Goal: Task Accomplishment & Management: Manage account settings

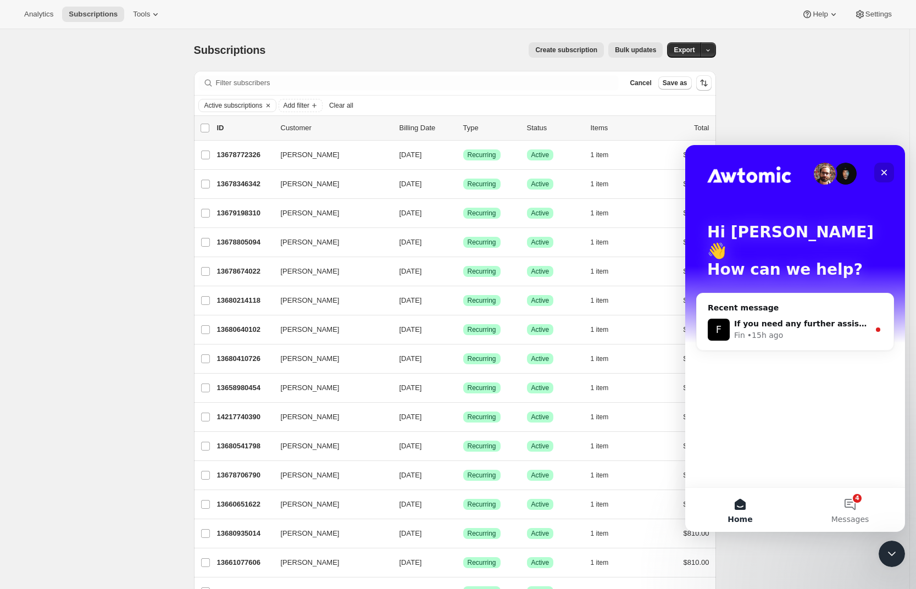
click at [885, 168] on icon "Close" at bounding box center [883, 172] width 9 height 9
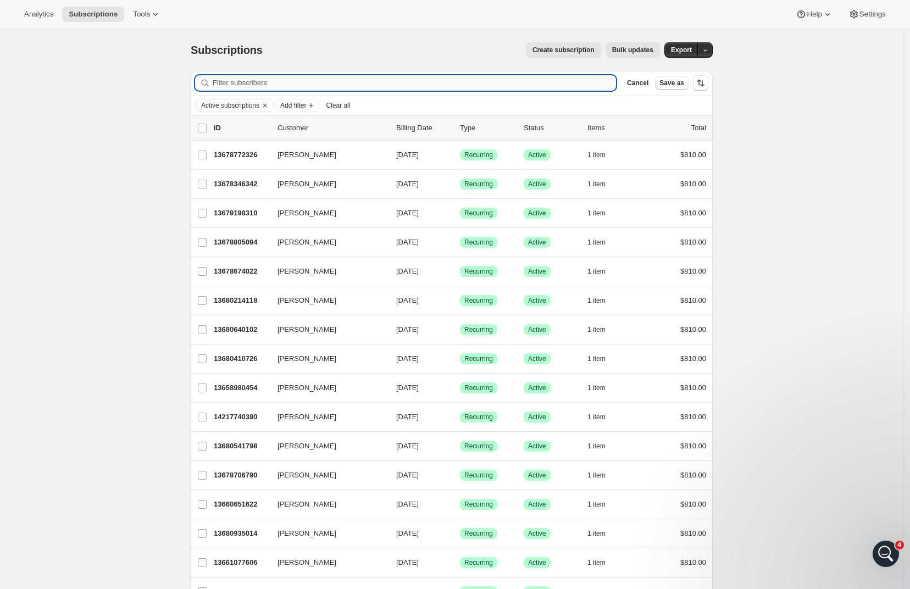
click at [263, 79] on input "Filter subscribers" at bounding box center [414, 82] width 403 height 15
click at [272, 84] on input "Filter subscribers" at bounding box center [414, 82] width 403 height 15
paste input "margaretmaile@gmail.com"
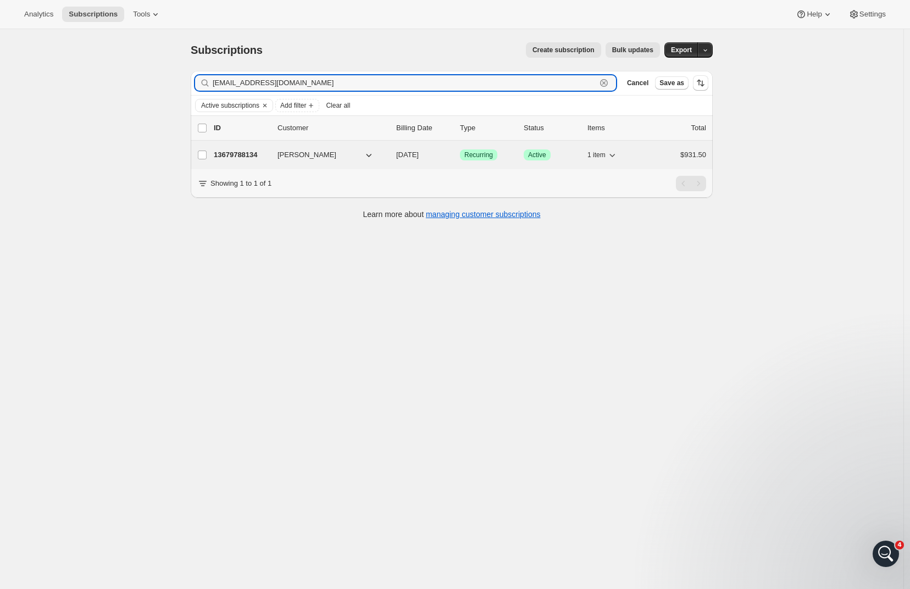
type input "margaretmaile@gmail.com"
click at [233, 153] on p "13679788134" at bounding box center [241, 154] width 55 height 11
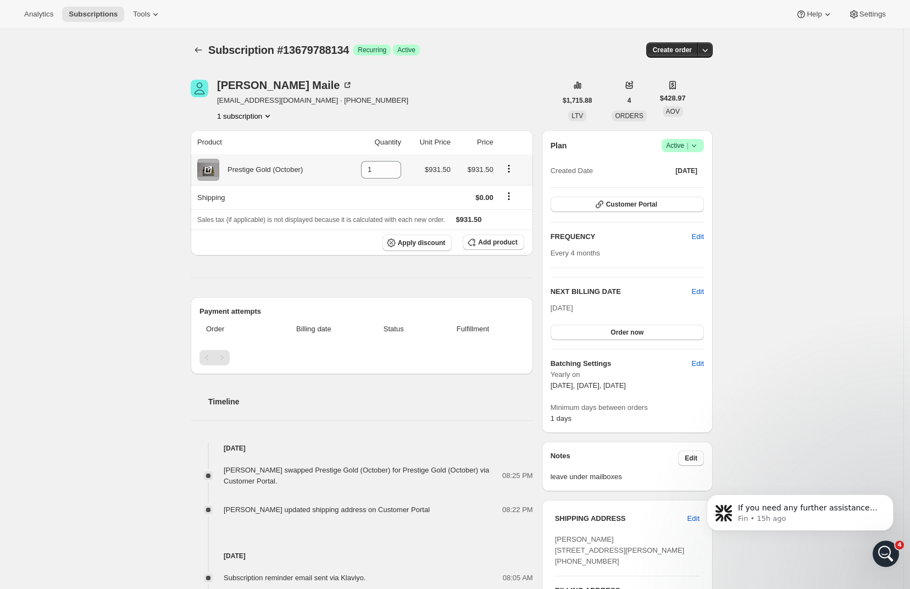
click at [509, 172] on icon "Product actions" at bounding box center [509, 172] width 2 height 2
click at [512, 165] on icon "Product actions" at bounding box center [508, 168] width 11 height 11
click at [156, 221] on div "Subscription #13679788134. This page is ready Subscription #13679788134 Success…" at bounding box center [451, 444] width 903 height 831
click at [512, 169] on icon "Product actions" at bounding box center [508, 168] width 11 height 11
click at [243, 248] on div "Apply discount Add product" at bounding box center [361, 243] width 329 height 16
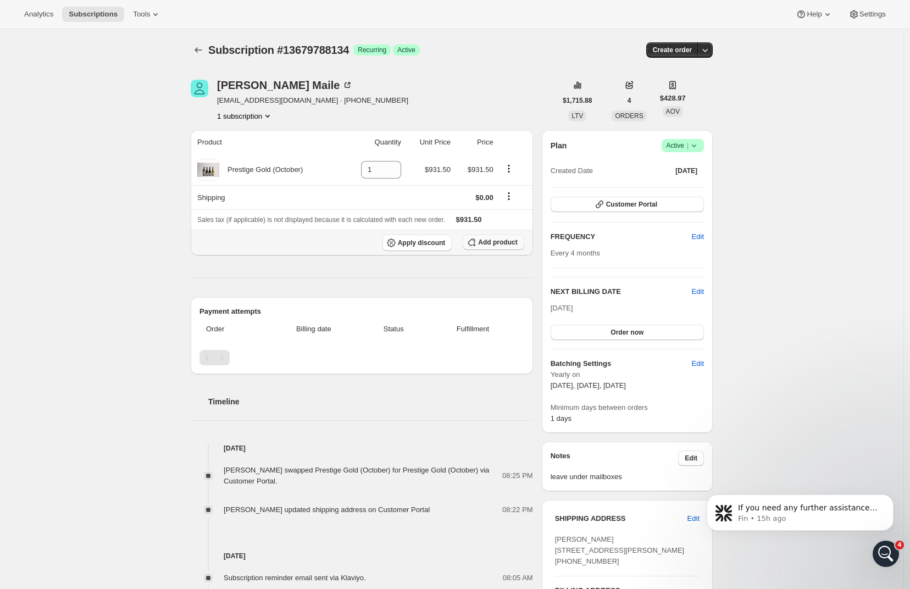
click at [504, 244] on span "Add product" at bounding box center [497, 242] width 39 height 9
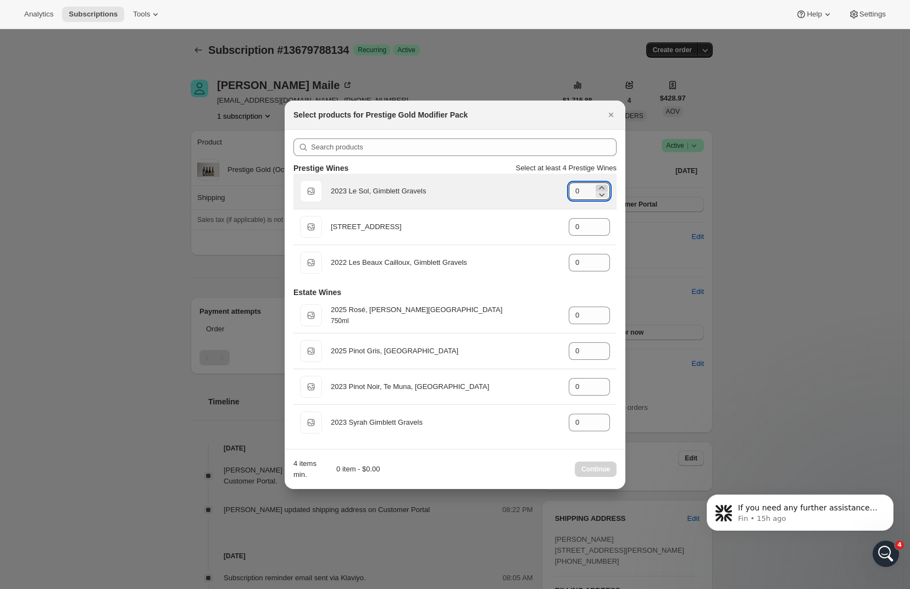
click at [603, 186] on icon ":rdb:" at bounding box center [601, 187] width 11 height 11
type input "1"
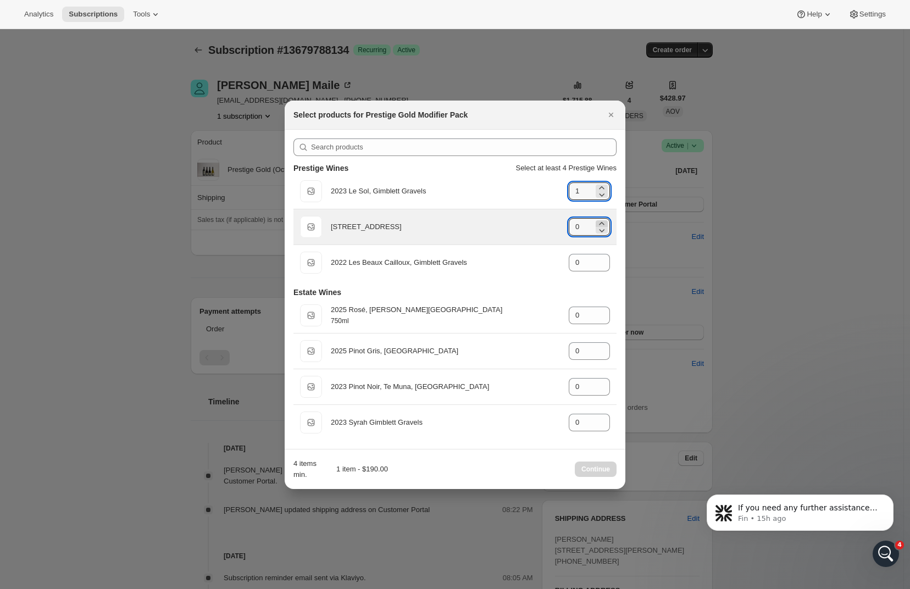
click at [601, 219] on icon ":rdb:" at bounding box center [601, 223] width 11 height 11
type input "2"
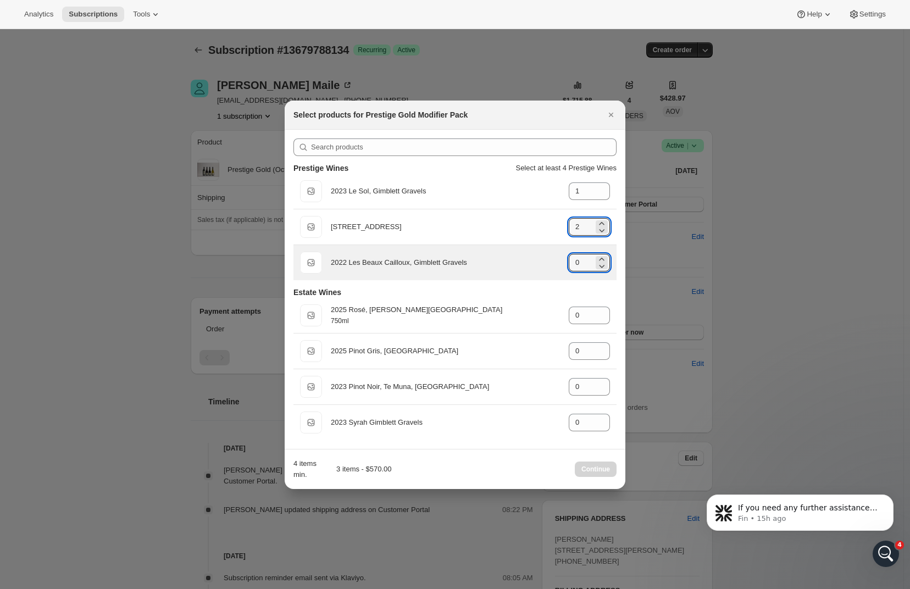
click at [600, 254] on icon ":rdb:" at bounding box center [601, 259] width 11 height 11
type input "1"
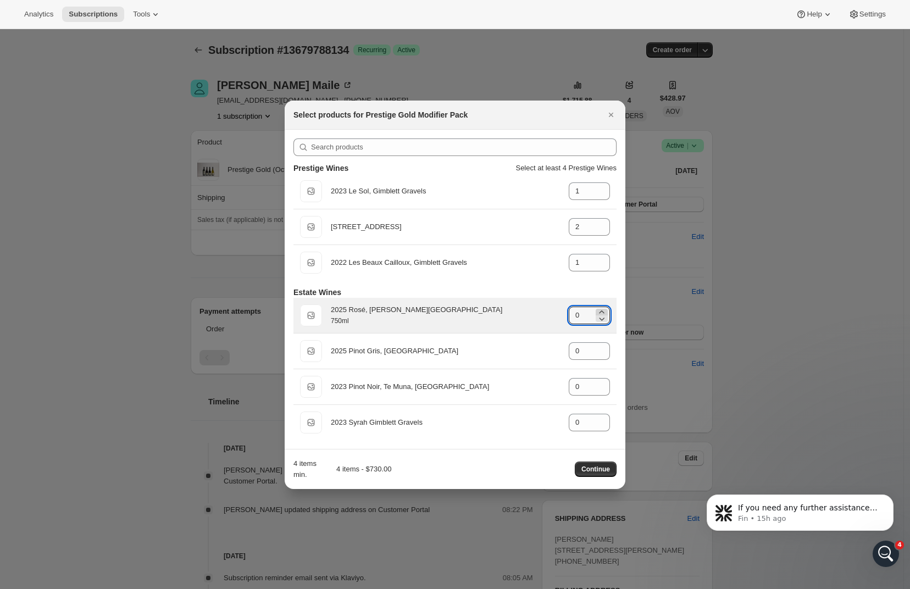
click at [601, 310] on icon ":rdb:" at bounding box center [601, 311] width 11 height 11
type input "2"
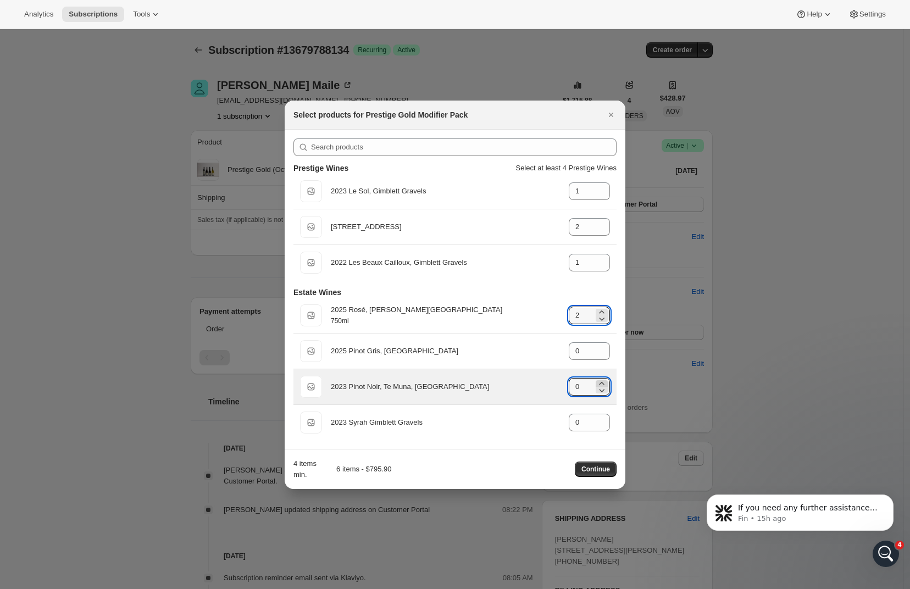
click at [600, 381] on icon ":rdb:" at bounding box center [601, 383] width 11 height 11
type input "2"
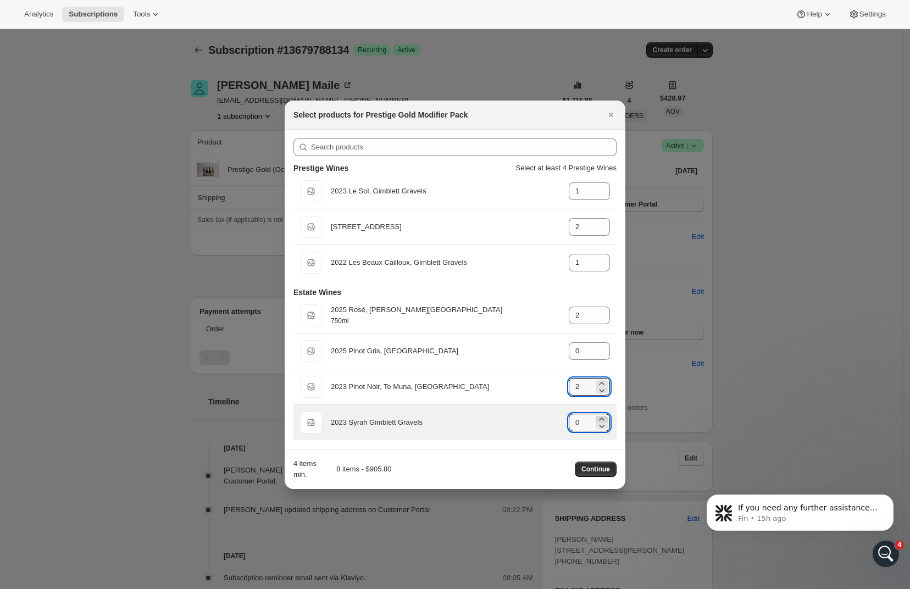
click at [601, 416] on icon ":rdb:" at bounding box center [601, 419] width 11 height 11
click at [601, 417] on icon ":rdb:" at bounding box center [601, 419] width 11 height 11
type input "2"
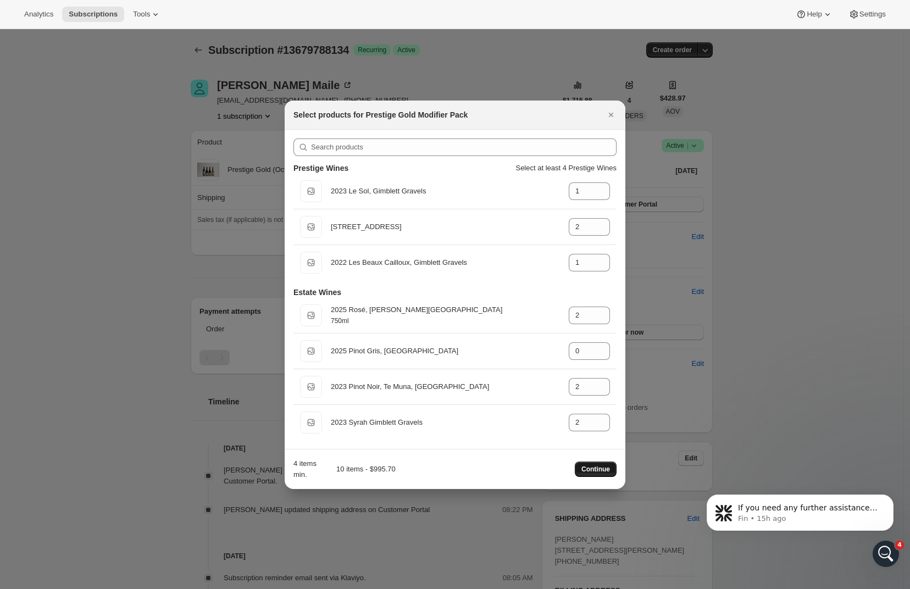
click at [592, 468] on span "Continue" at bounding box center [595, 469] width 29 height 9
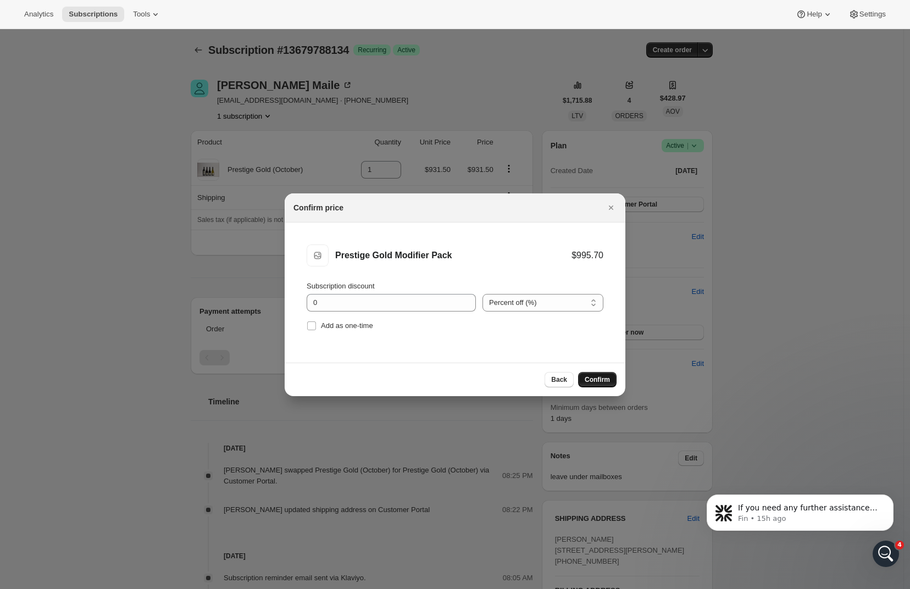
click at [601, 378] on span "Confirm" at bounding box center [596, 379] width 25 height 9
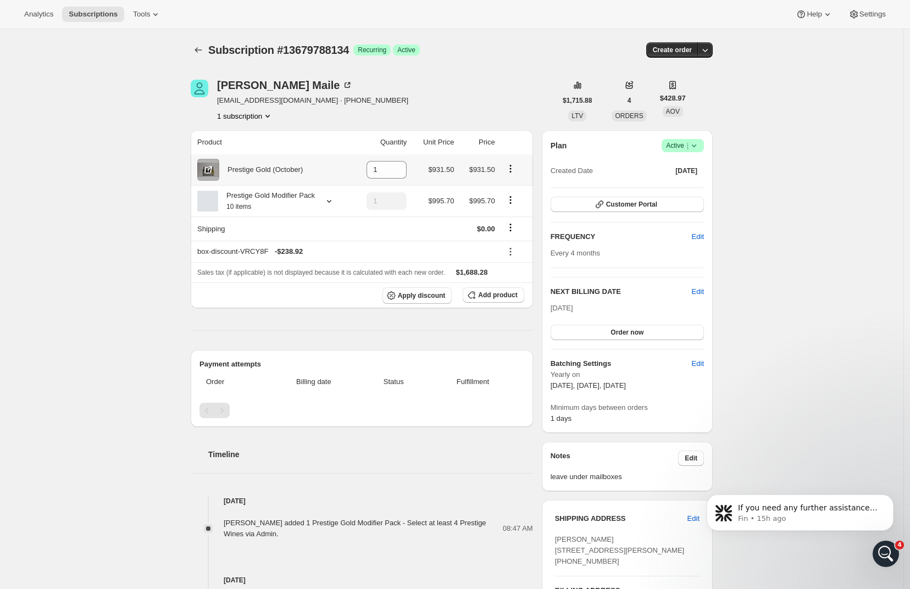
click at [516, 170] on icon "Product actions" at bounding box center [510, 168] width 11 height 11
click at [503, 100] on div "Margaret Maile margaretmaile@gmail.com · +64212295618 1 subscription" at bounding box center [373, 101] width 365 height 42
click at [512, 168] on icon "Product actions" at bounding box center [510, 168] width 11 height 11
click at [510, 186] on span "Remove" at bounding box center [512, 191] width 41 height 11
type input "0"
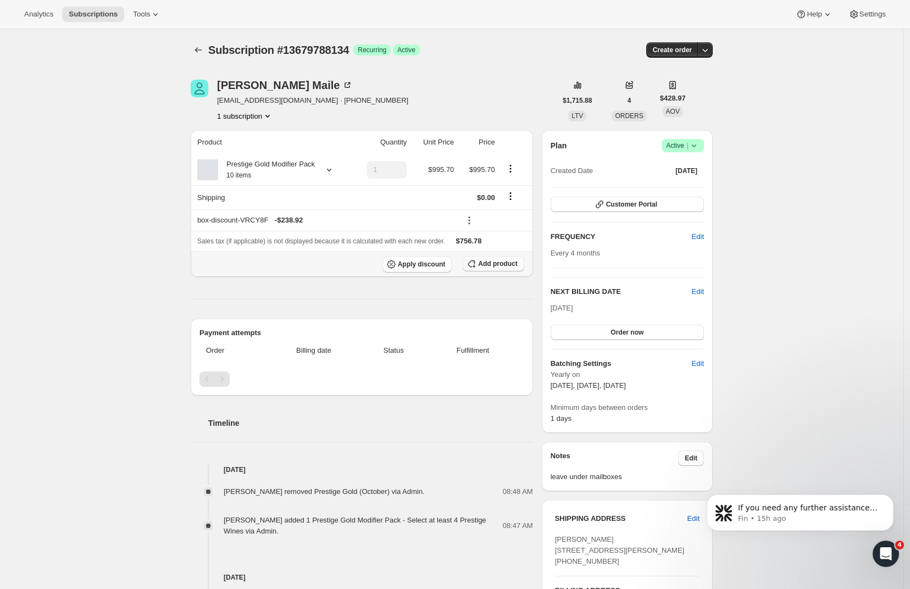
click at [493, 271] on button "Add product" at bounding box center [492, 263] width 61 height 15
click at [125, 171] on div "Subscription #13679788134. This page is ready Subscription #13679788134 Success…" at bounding box center [451, 455] width 903 height 852
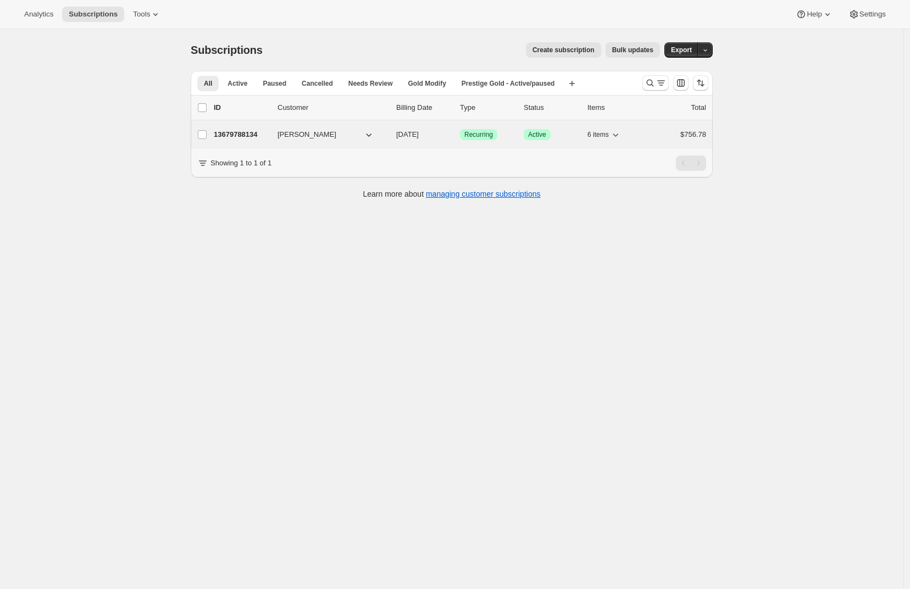
click at [269, 139] on p "13679788134" at bounding box center [241, 134] width 55 height 11
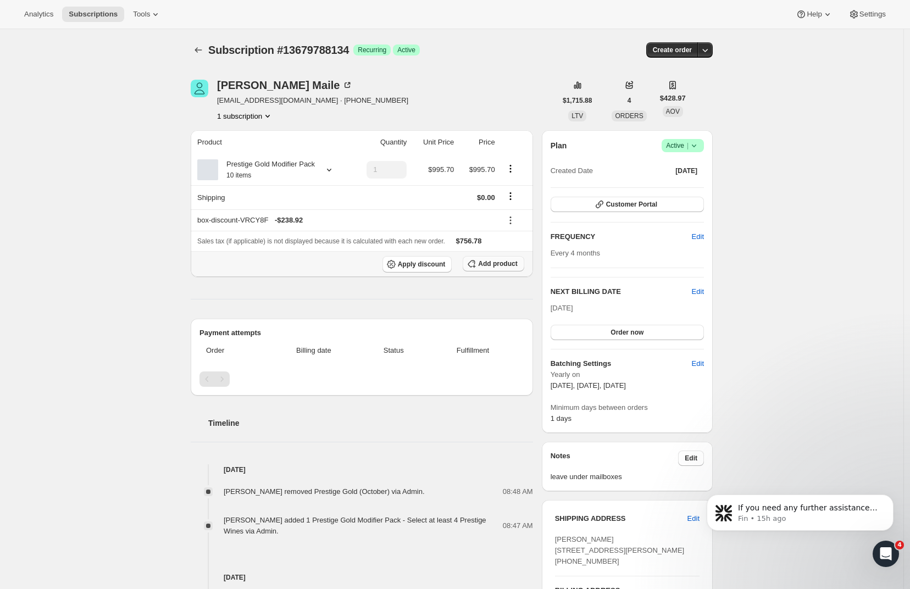
click at [491, 268] on span "Add product" at bounding box center [497, 263] width 39 height 9
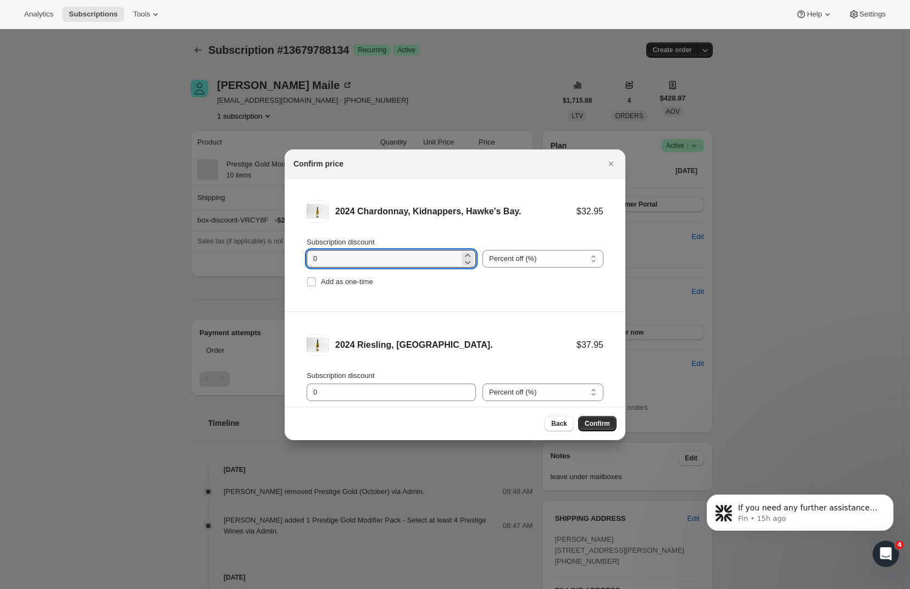
drag, startPoint x: 341, startPoint y: 259, endPoint x: 298, endPoint y: 259, distance: 42.8
click at [298, 259] on li "2024 Chardonnay, Kidnappers, Hawke's Bay. $32.95 Subscription discount 0 Percen…" at bounding box center [455, 245] width 341 height 133
click at [310, 282] on input "Add as one-time" at bounding box center [311, 281] width 9 height 9
checkbox input "true"
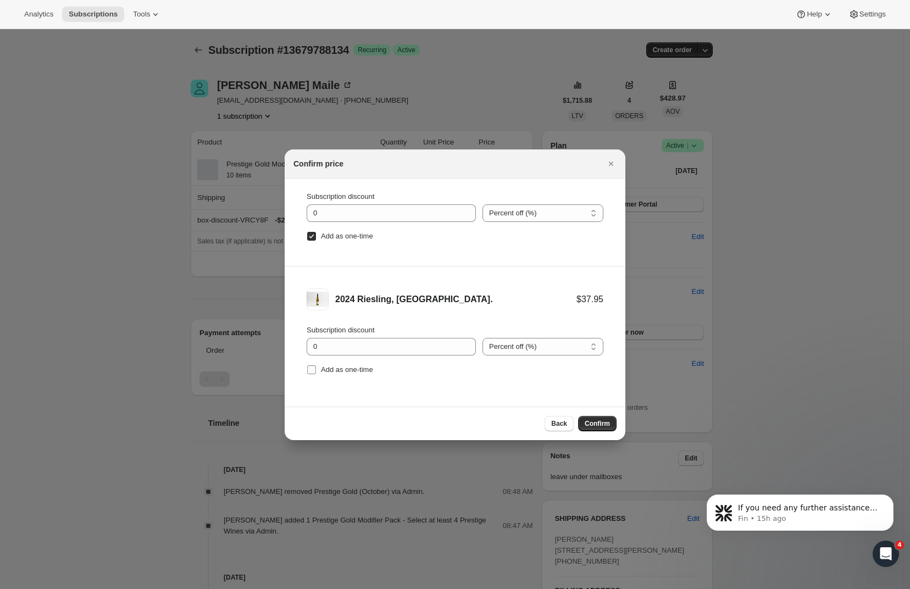
click at [311, 371] on input "Add as one-time" at bounding box center [311, 369] width 9 height 9
checkbox input "true"
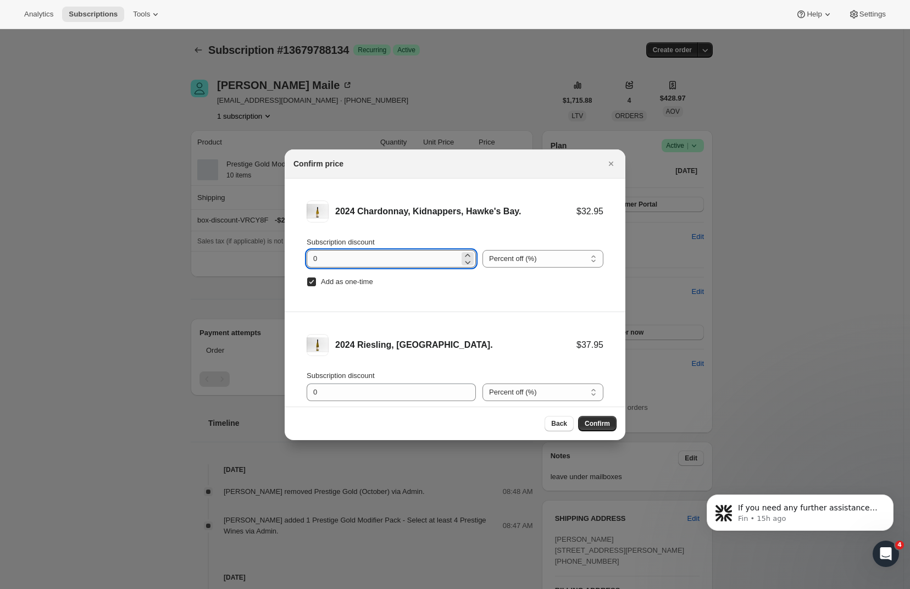
click at [361, 263] on input "0" at bounding box center [382, 259] width 153 height 18
drag, startPoint x: 362, startPoint y: 265, endPoint x: 283, endPoint y: 267, distance: 78.6
drag, startPoint x: 322, startPoint y: 261, endPoint x: 294, endPoint y: 256, distance: 28.0
click at [294, 256] on li "2024 Chardonnay, Kidnappers, Hawke's Bay. $32.95 Subscription discount 0 Percen…" at bounding box center [455, 245] width 341 height 133
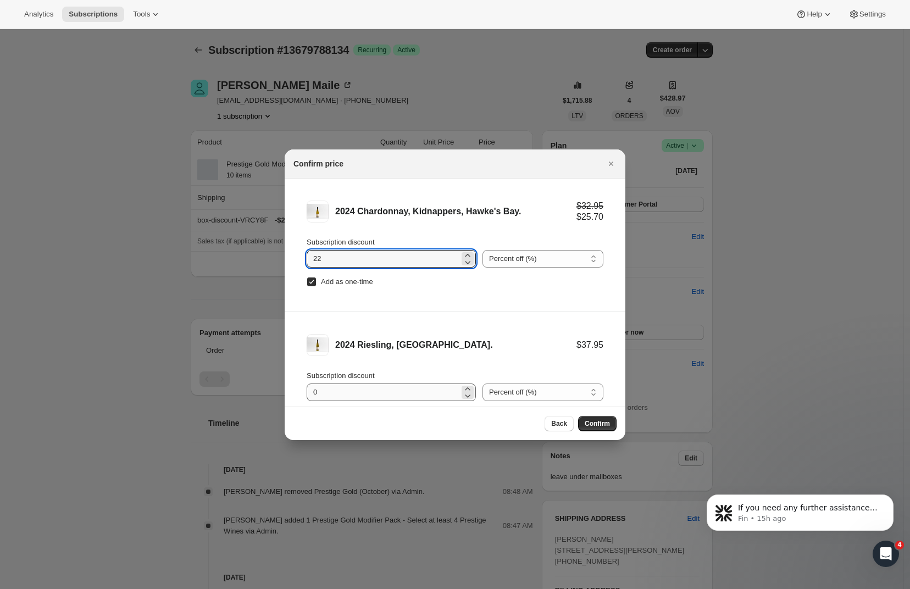
type input "22"
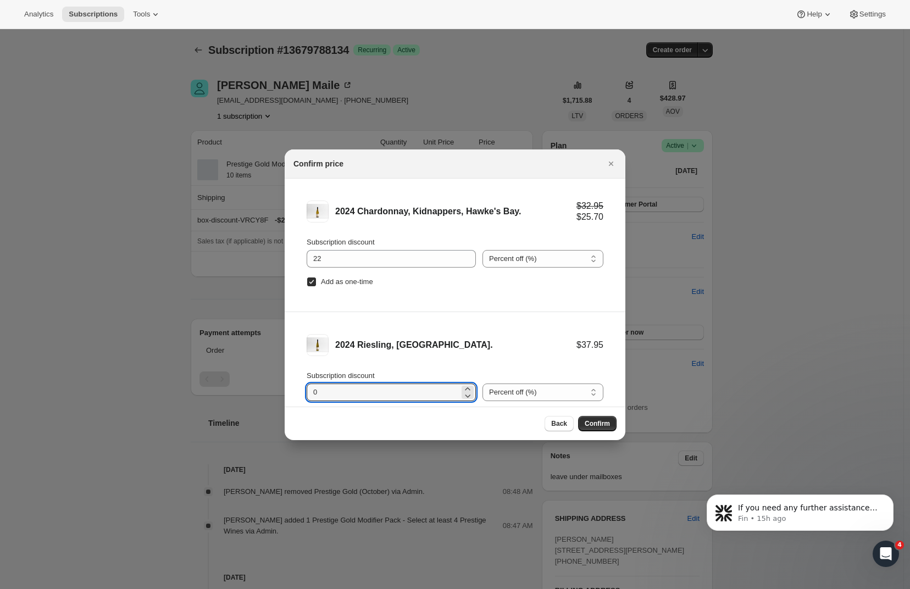
drag, startPoint x: 344, startPoint y: 392, endPoint x: 277, endPoint y: 392, distance: 67.0
type input "22"
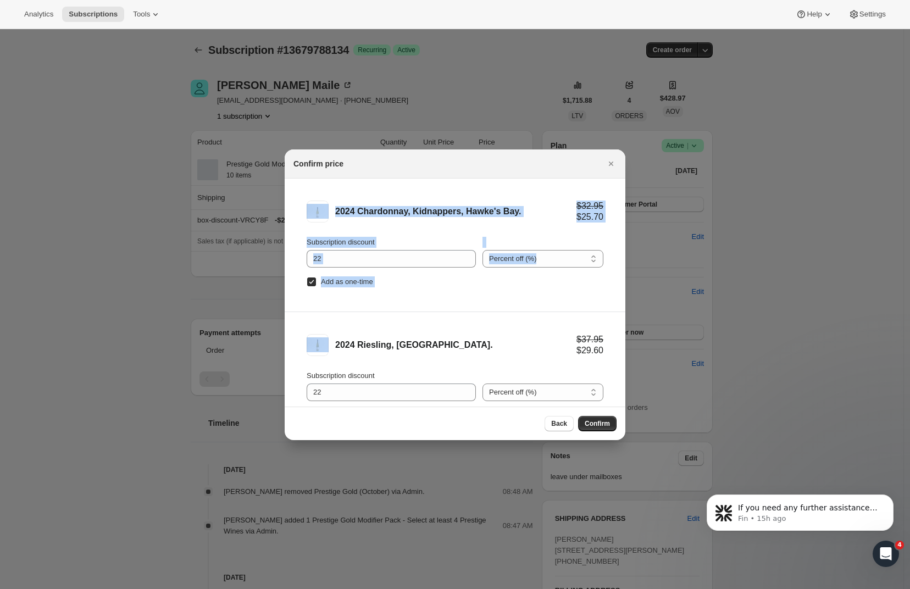
drag, startPoint x: 477, startPoint y: 167, endPoint x: 438, endPoint y: 335, distance: 172.1
click at [412, 339] on div "Confirm price 2024 Chardonnay, Kidnappers, Hawke's Bay. $32.95 $25.70 Subscript…" at bounding box center [455, 294] width 341 height 291
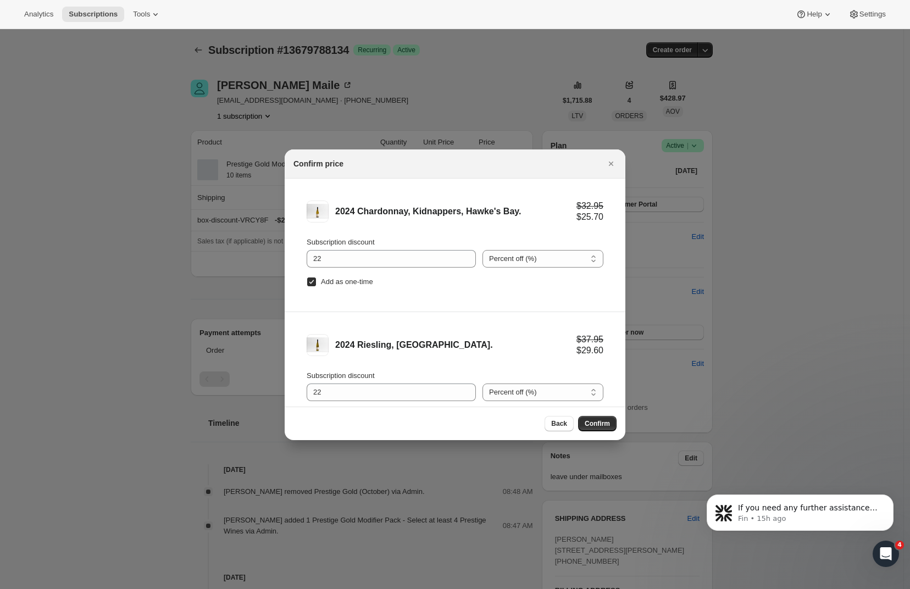
click at [501, 326] on li "2024 Riesling, Te Muna Road. $37.95 $29.60 Subscription discount 22 Percent off…" at bounding box center [455, 378] width 341 height 133
click at [610, 161] on icon "Close" at bounding box center [610, 163] width 11 height 11
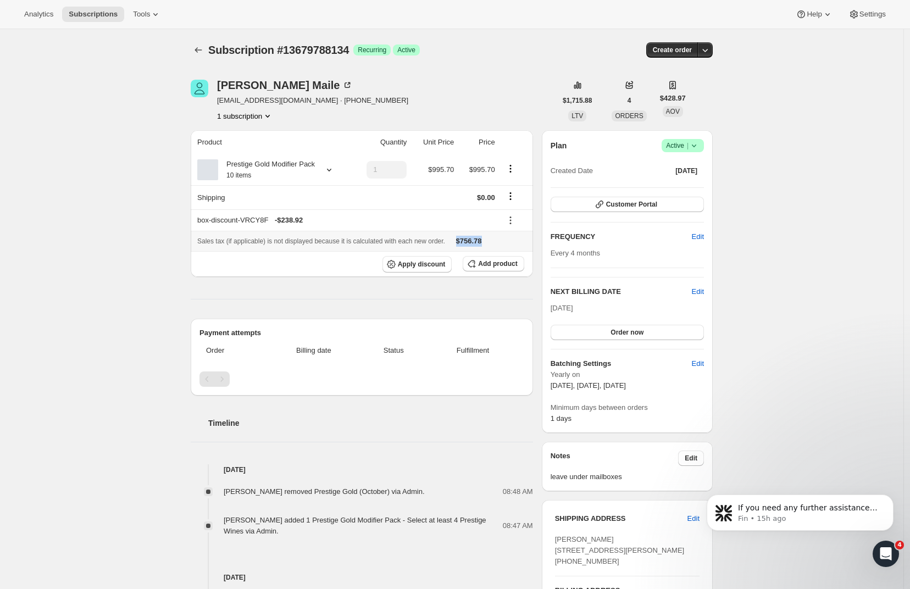
drag, startPoint x: 510, startPoint y: 256, endPoint x: 475, endPoint y: 253, distance: 35.3
click at [475, 247] on div "Sales tax (if applicable) is not displayed because it is calculated with each n…" at bounding box center [361, 241] width 329 height 11
copy div "$756.78"
click at [489, 268] on span "Add product" at bounding box center [497, 263] width 39 height 9
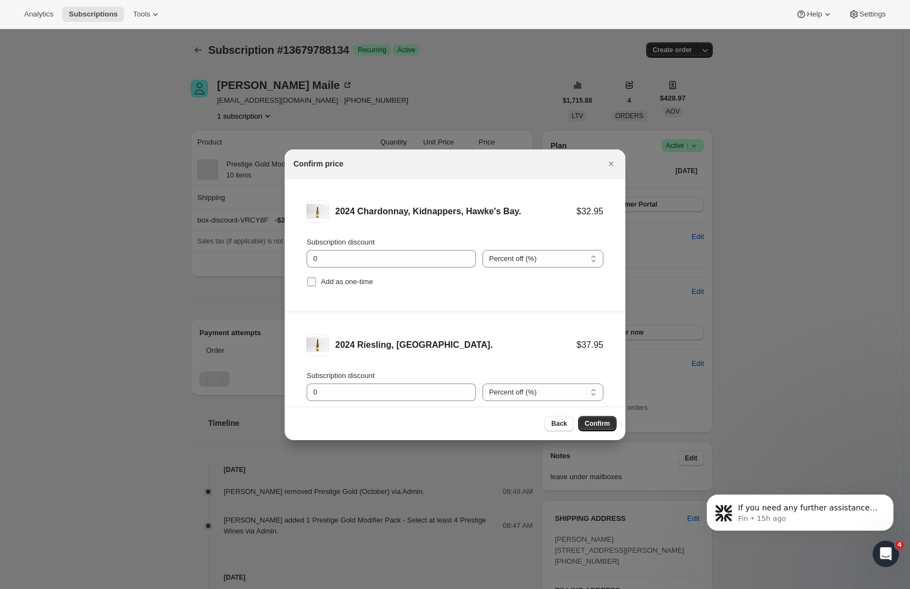
click at [314, 281] on input "Add as one-time" at bounding box center [311, 281] width 9 height 9
checkbox input "true"
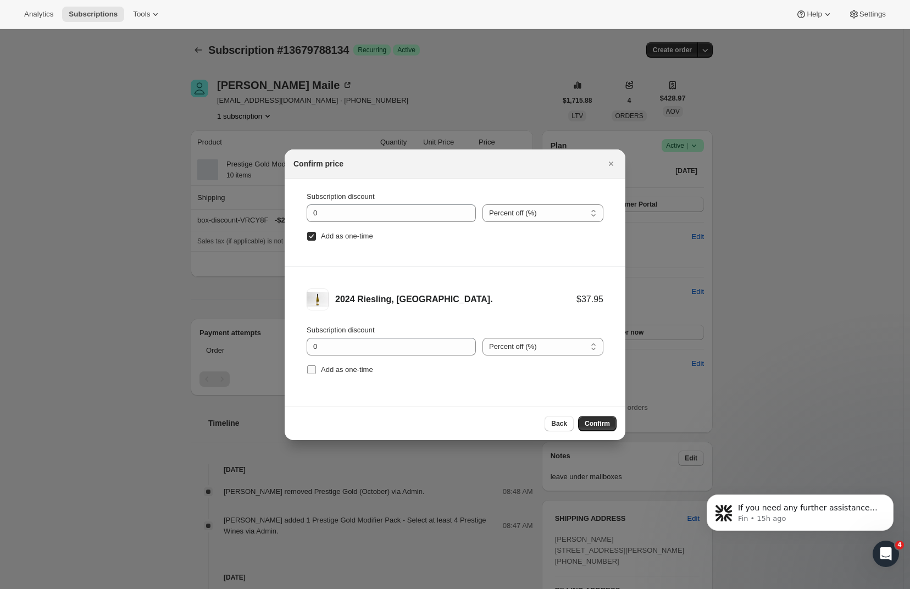
drag, startPoint x: 312, startPoint y: 369, endPoint x: 317, endPoint y: 361, distance: 8.7
click at [312, 369] on input "Add as one-time" at bounding box center [311, 369] width 9 height 9
checkbox input "true"
drag, startPoint x: 326, startPoint y: 347, endPoint x: 288, endPoint y: 340, distance: 38.5
click at [288, 340] on li "2024 Riesling, Te Muna Road. $37.95 Subscription discount 0 Percent off (%) Amo…" at bounding box center [455, 332] width 341 height 133
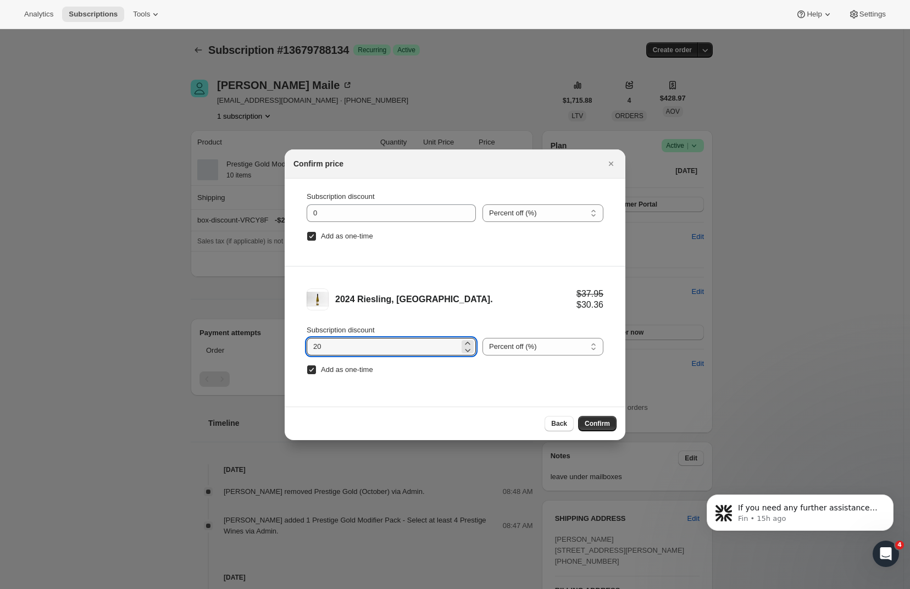
scroll to position [0, 0]
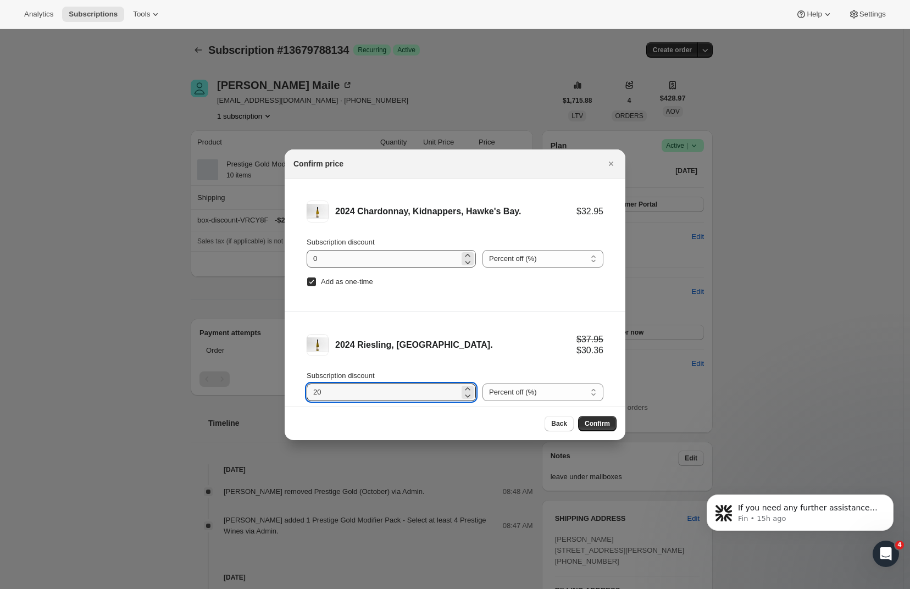
type input "20"
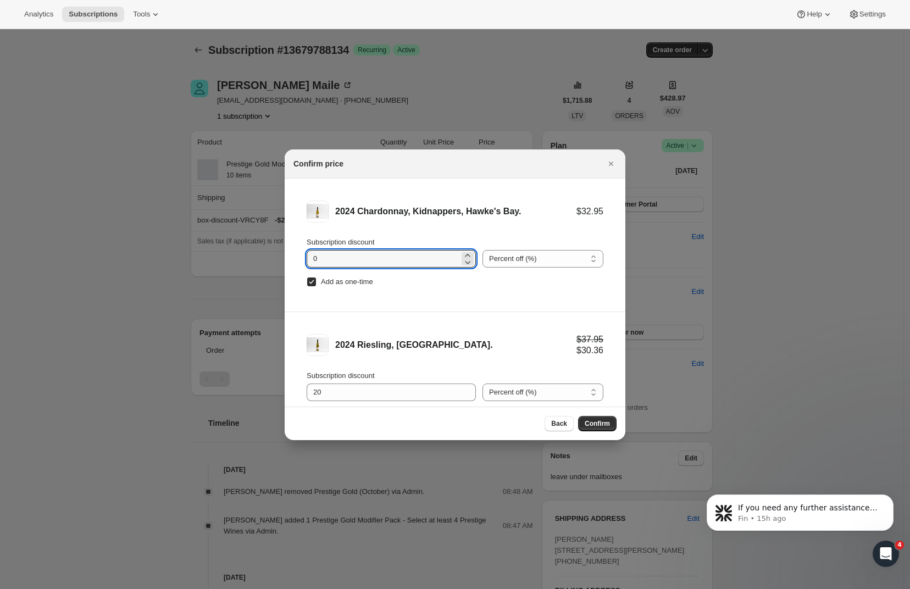
drag, startPoint x: 353, startPoint y: 257, endPoint x: 267, endPoint y: 251, distance: 85.9
type input "20"
click at [593, 421] on span "Confirm" at bounding box center [596, 423] width 25 height 9
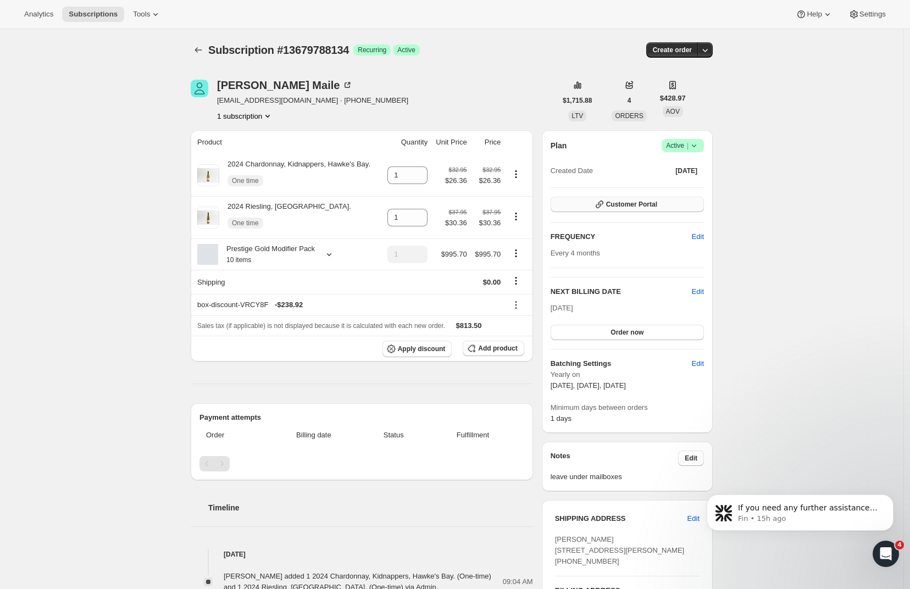
click at [653, 200] on button "Customer Portal" at bounding box center [626, 204] width 153 height 15
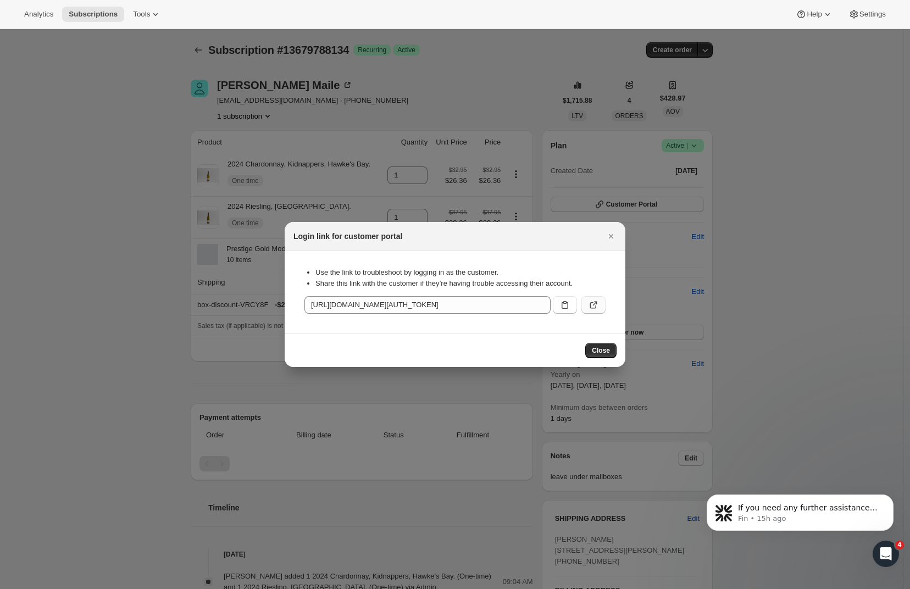
click at [593, 305] on icon ":r7q:" at bounding box center [593, 304] width 11 height 11
click at [599, 351] on span "Close" at bounding box center [601, 350] width 18 height 9
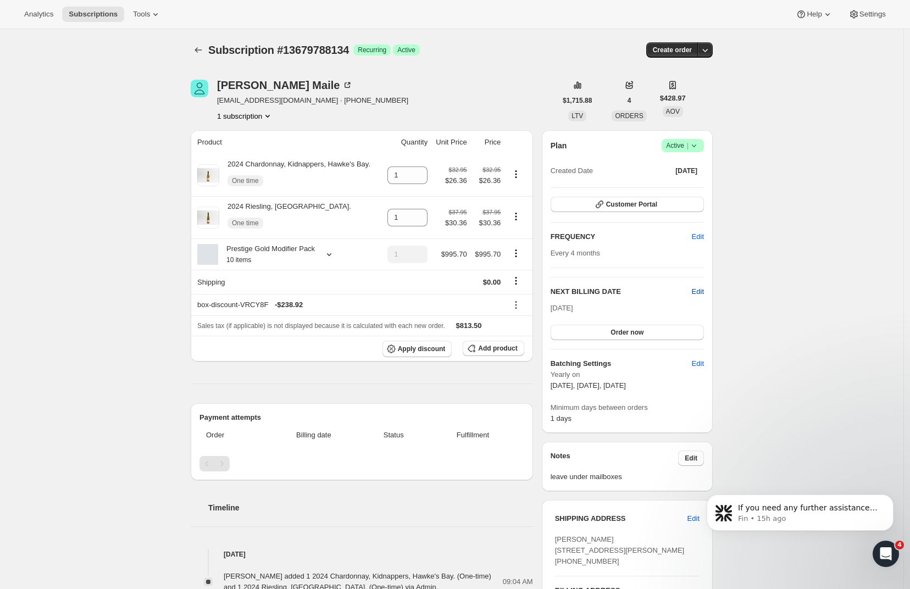
click at [702, 292] on span "Edit" at bounding box center [698, 291] width 12 height 11
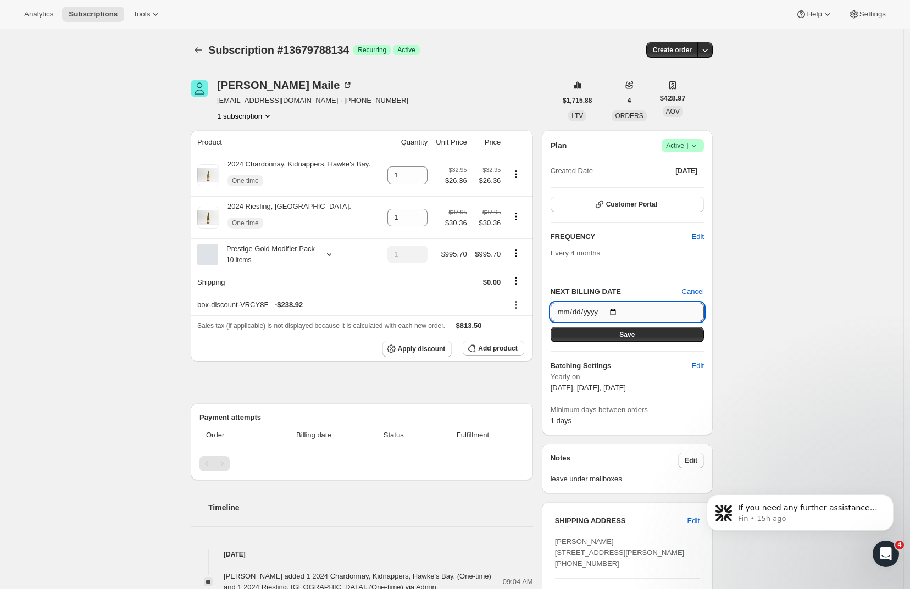
click at [620, 305] on input "2025-10-05" at bounding box center [626, 312] width 153 height 19
type input "2025-10-13"
click at [643, 337] on button "Save" at bounding box center [626, 334] width 153 height 15
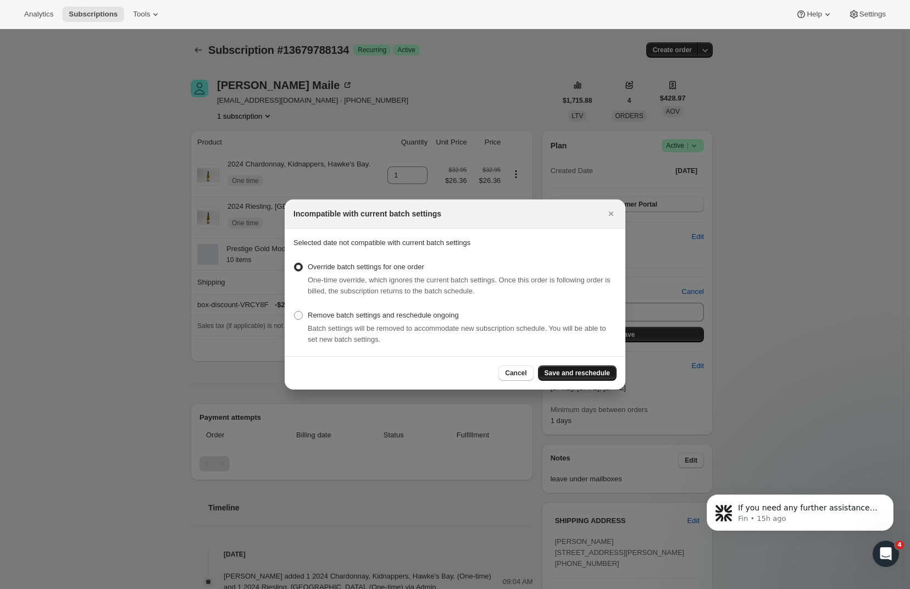
click at [588, 377] on span "Save and reschedule" at bounding box center [576, 373] width 65 height 9
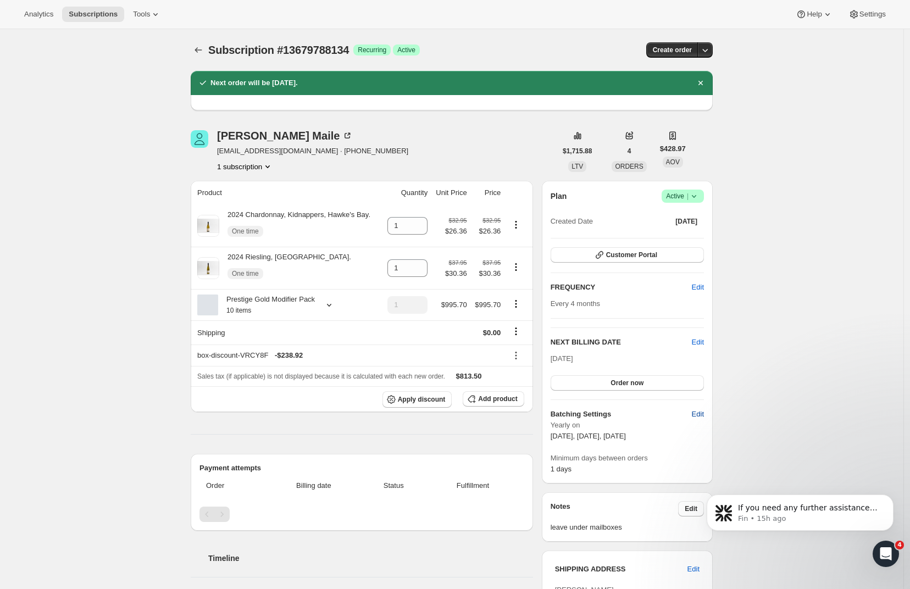
click at [704, 414] on span "Edit" at bounding box center [698, 414] width 12 height 11
select select "YEARDAY"
select select "2"
select select "5"
select select "6"
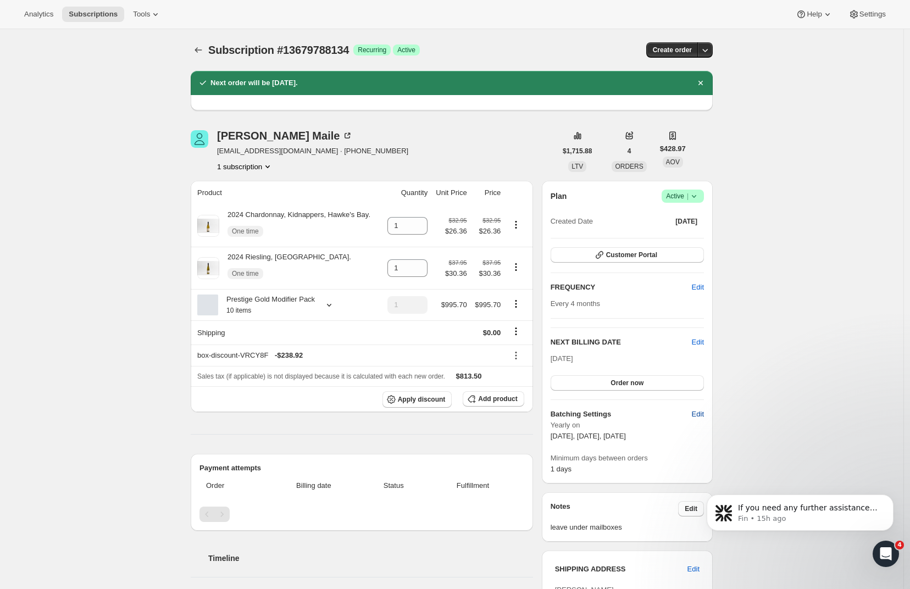
select select "5"
select select "10"
select select "5"
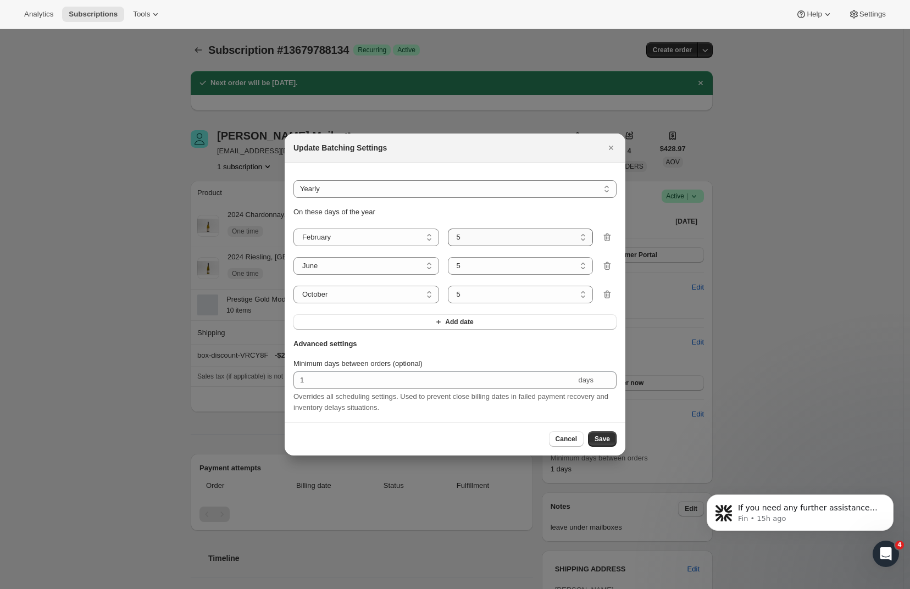
select select "13"
click at [601, 441] on span "Save" at bounding box center [601, 438] width 15 height 9
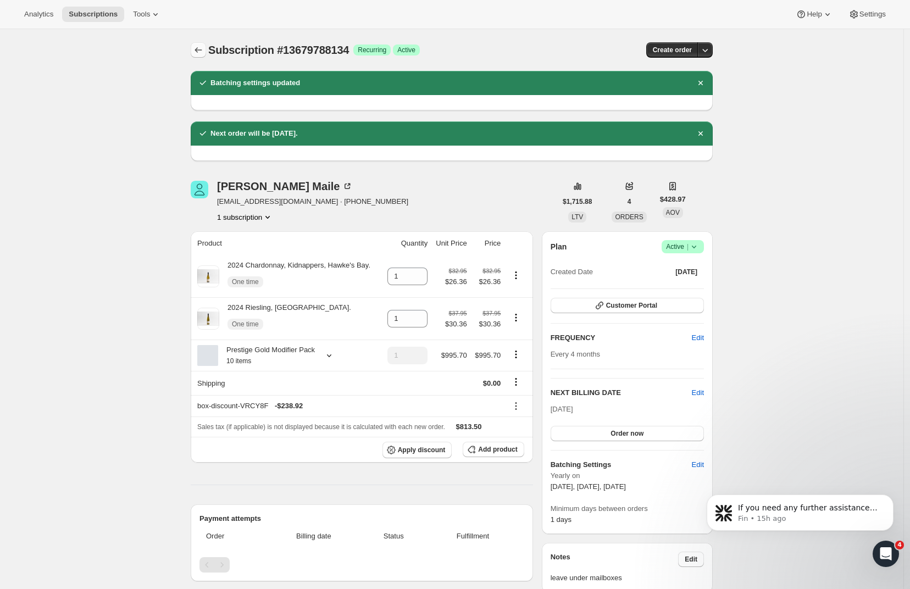
click at [199, 49] on icon "Subscriptions" at bounding box center [198, 49] width 11 height 11
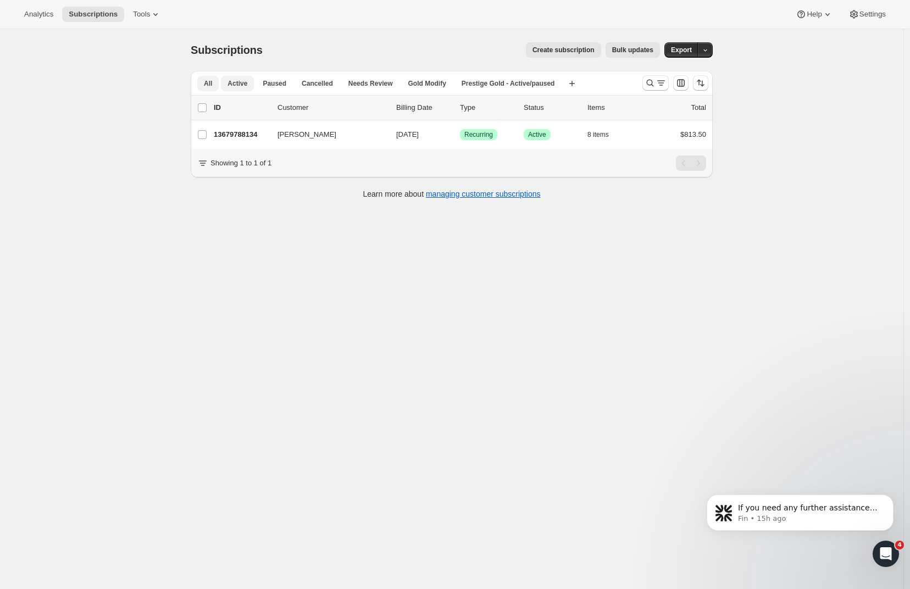
click at [247, 86] on span "Active" at bounding box center [237, 83] width 20 height 9
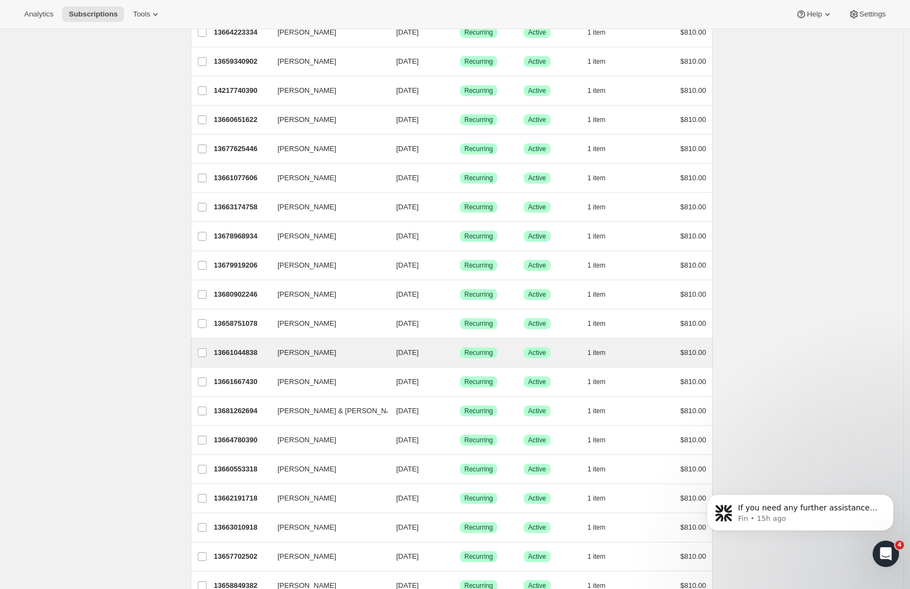
scroll to position [1056, 0]
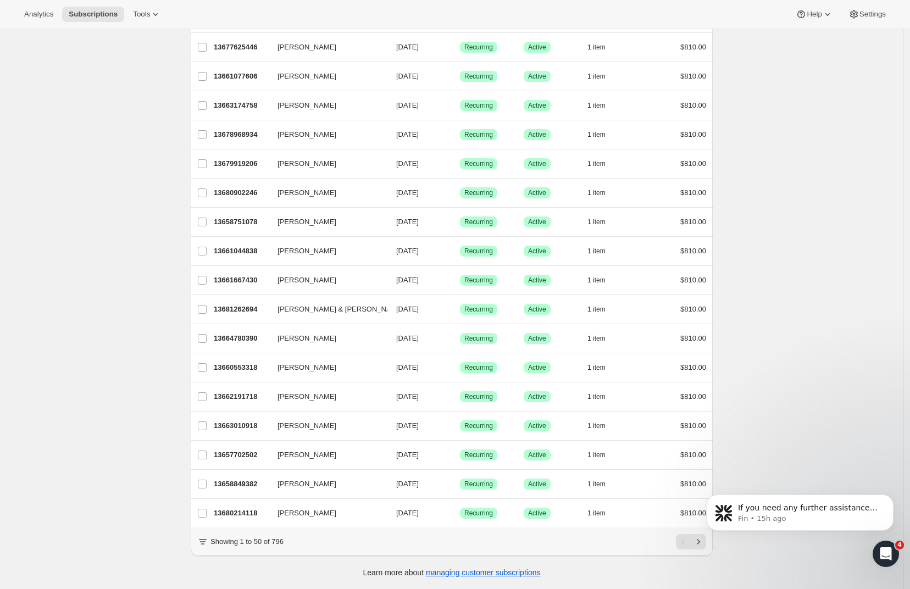
click at [696, 541] on body "If you need any further assistance with filtering or searching customers withou…" at bounding box center [799, 515] width 211 height 79
click at [696, 542] on body "If you need any further assistance with filtering or searching customers withou…" at bounding box center [799, 515] width 211 height 79
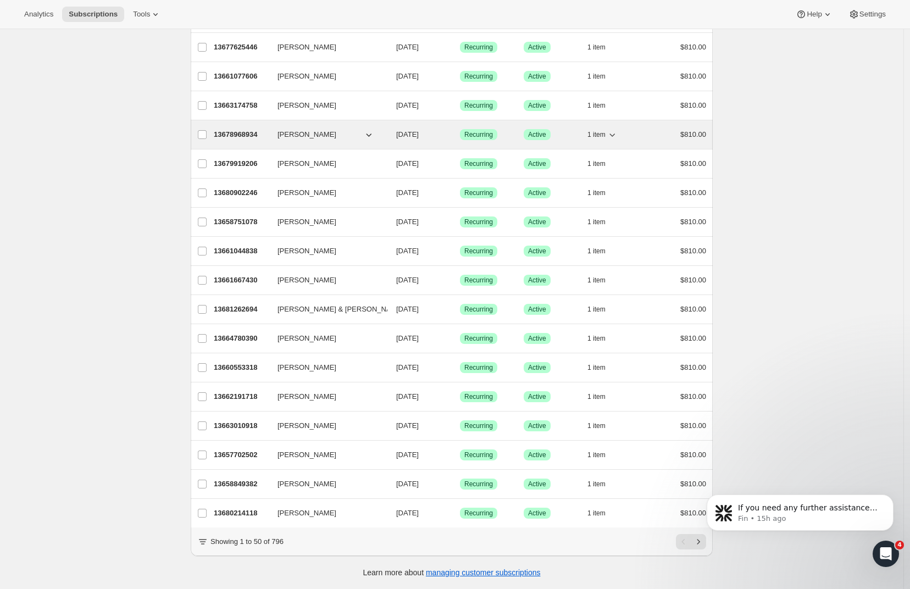
scroll to position [0, 0]
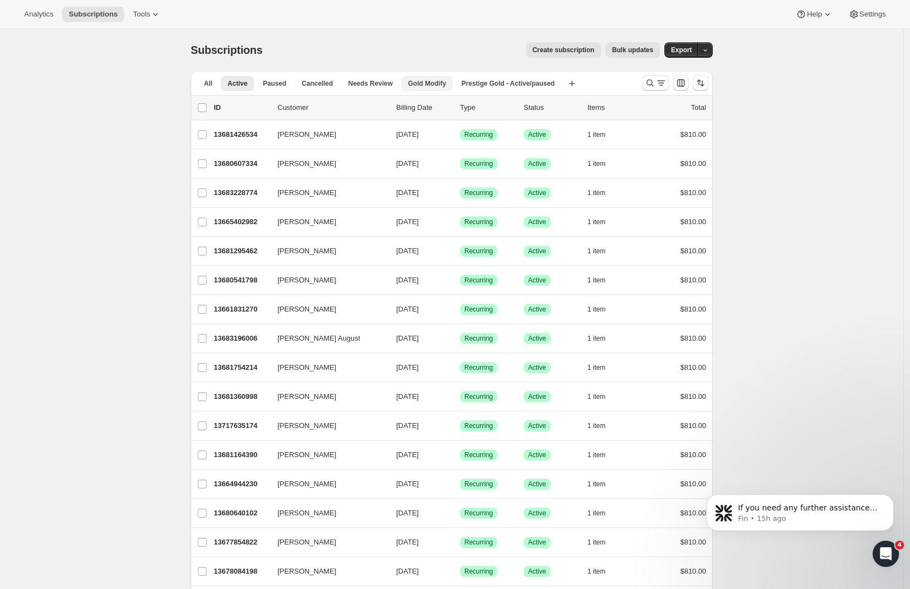
click at [431, 84] on span "Gold Modify" at bounding box center [427, 83] width 38 height 9
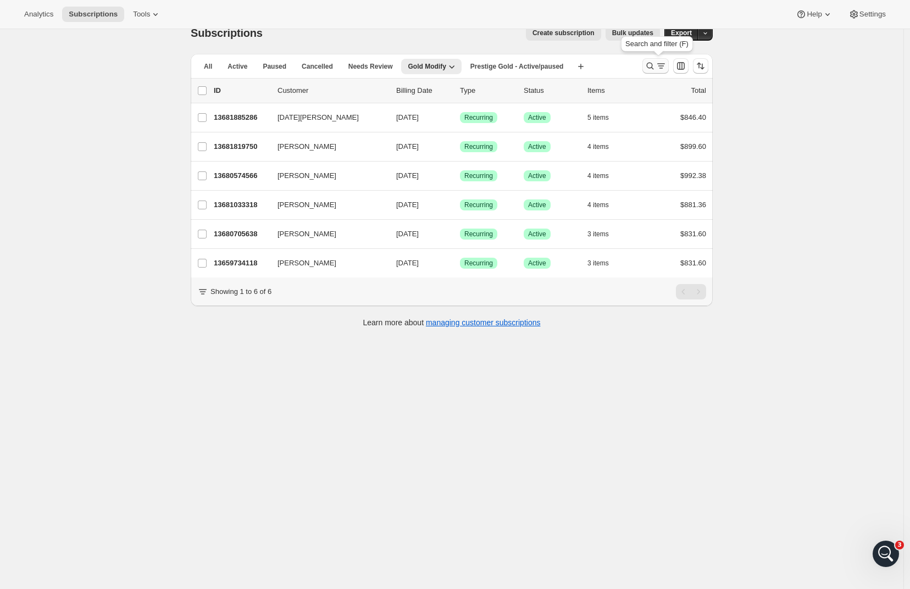
click at [655, 66] on icon "Search and filter results" at bounding box center [649, 65] width 11 height 11
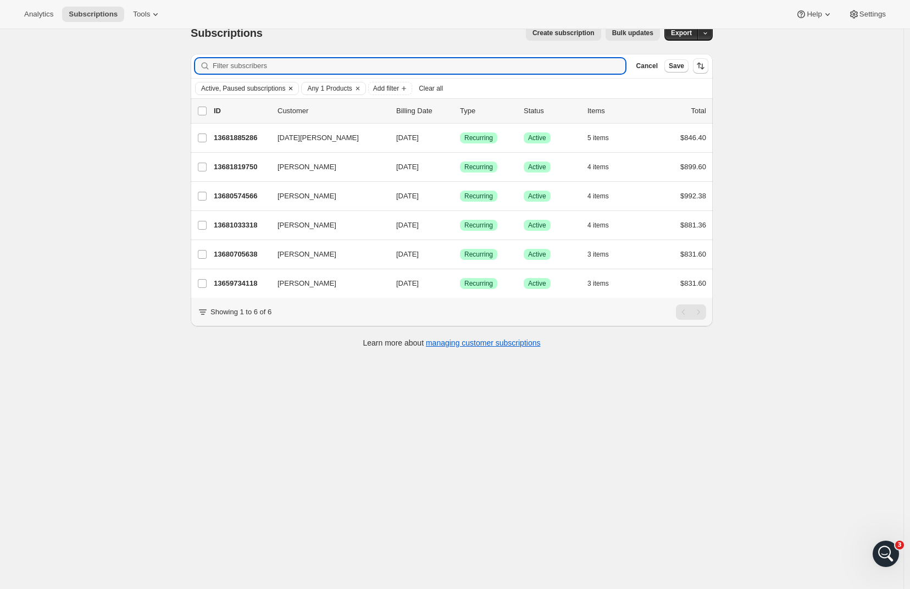
paste input "[PERSON_NAME] <[PERSON_NAME][EMAIL_ADDRESS][DOMAIN_NAME]>"
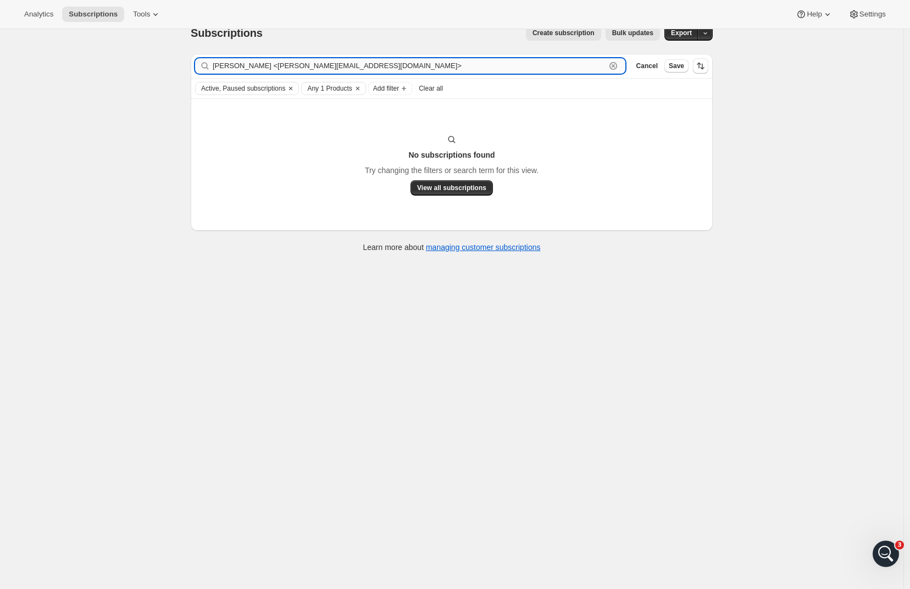
drag, startPoint x: 388, startPoint y: 63, endPoint x: 261, endPoint y: 69, distance: 127.6
click at [261, 69] on input "[PERSON_NAME] <[PERSON_NAME][EMAIL_ADDRESS][DOMAIN_NAME]>" at bounding box center [409, 65] width 393 height 15
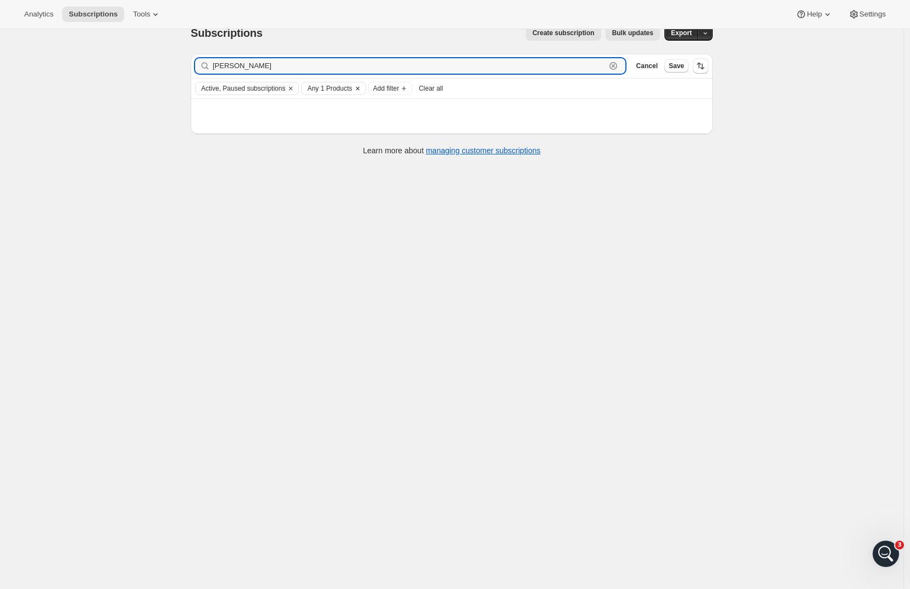
type input "[PERSON_NAME]"
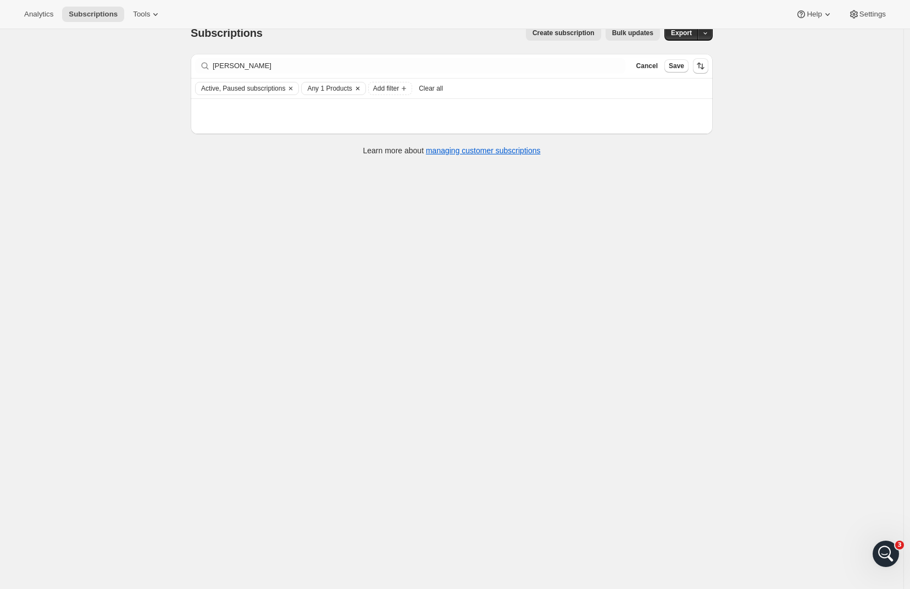
click at [362, 86] on icon "Clear" at bounding box center [357, 88] width 9 height 9
click at [292, 89] on icon "Clear" at bounding box center [290, 88] width 3 height 3
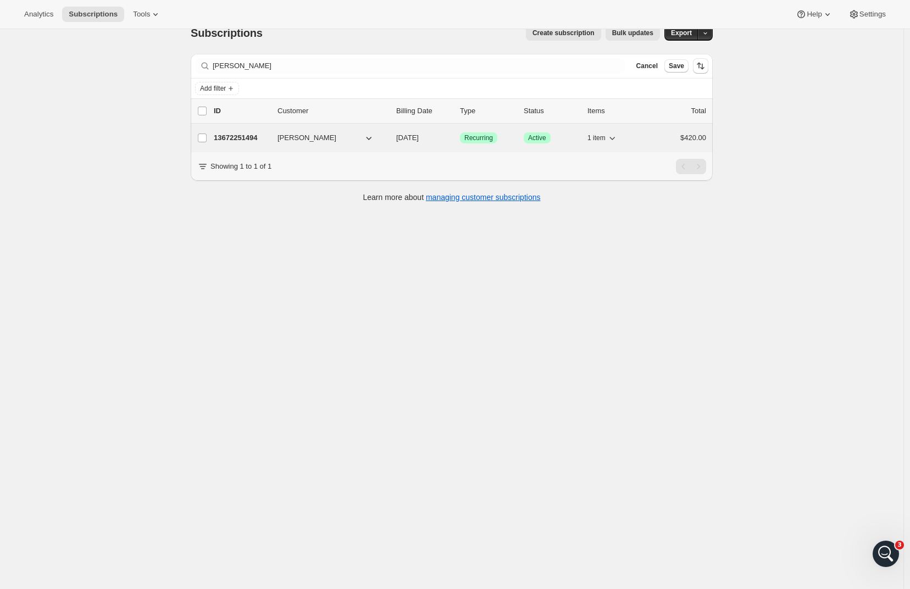
click at [256, 135] on p "13672251494" at bounding box center [241, 137] width 55 height 11
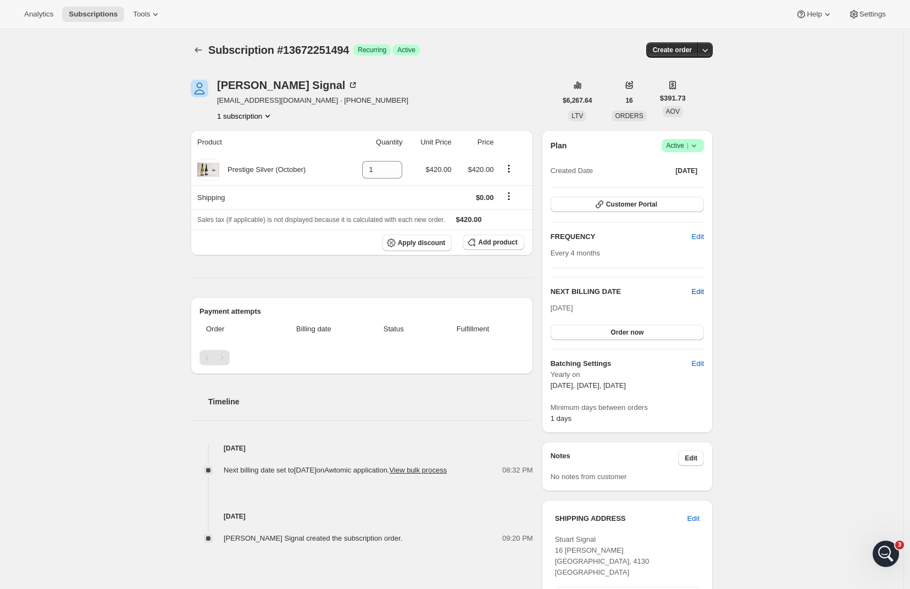
click at [700, 292] on span "Edit" at bounding box center [698, 291] width 12 height 11
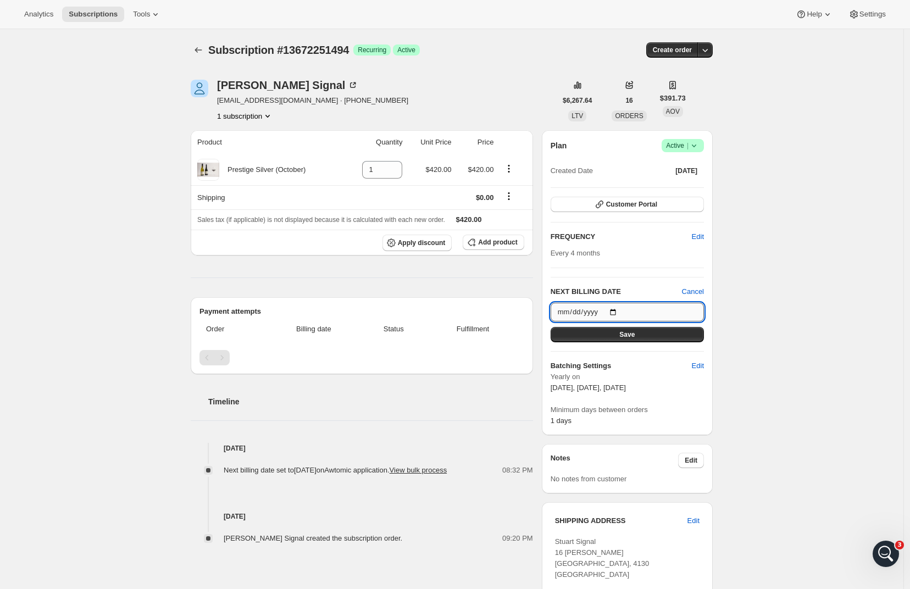
click at [663, 305] on input "[DATE]" at bounding box center [626, 312] width 153 height 19
type input "[DATE]"
click at [750, 341] on div "Subscription #13672251494. This page is ready Subscription #13672251494 Success…" at bounding box center [451, 451] width 903 height 844
click at [652, 337] on button "Save" at bounding box center [626, 334] width 153 height 15
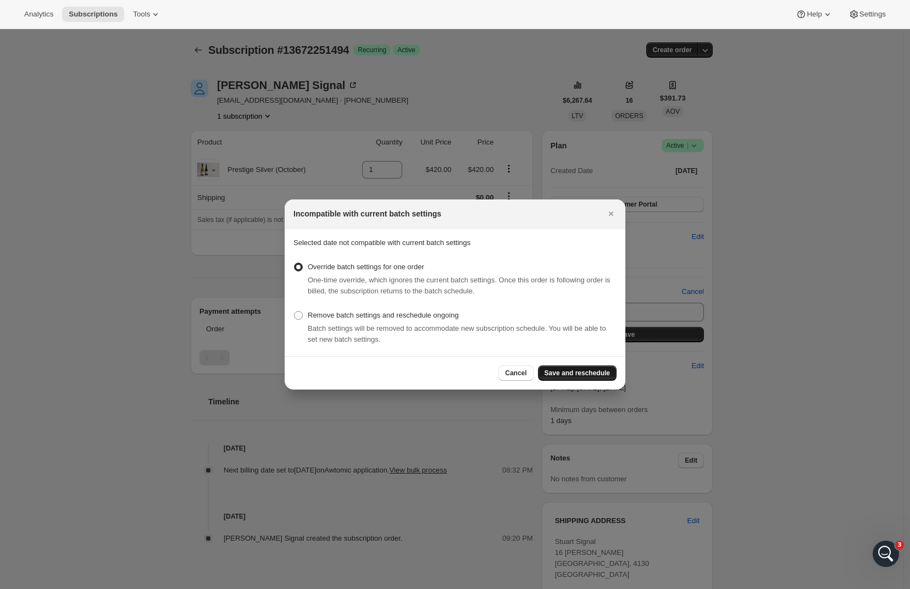
click at [575, 374] on span "Save and reschedule" at bounding box center [576, 373] width 65 height 9
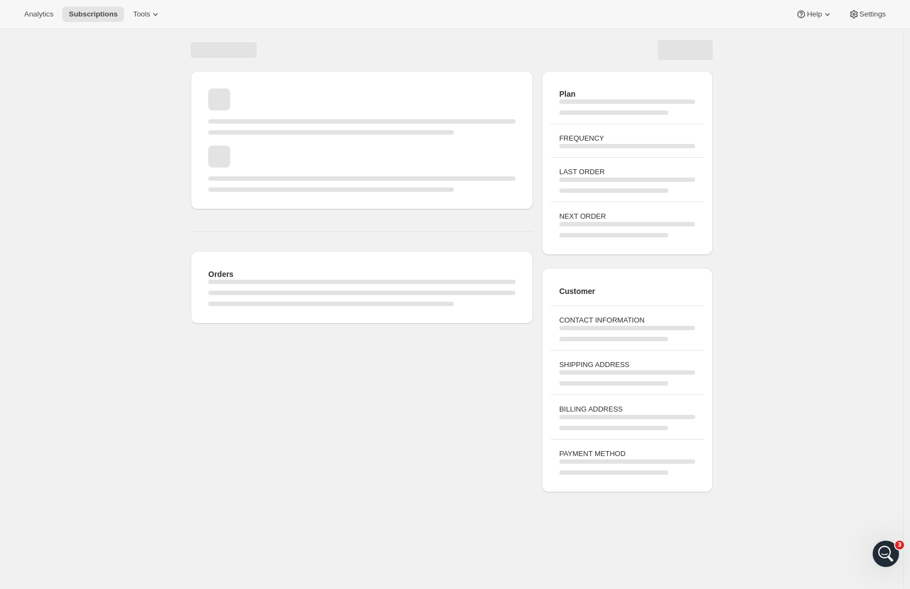
click at [135, 289] on div "Orders Plan FREQUENCY LAST ORDER NEXT ORDER Customer CONTACT INFORMATION SHIPPI…" at bounding box center [451, 262] width 903 height 467
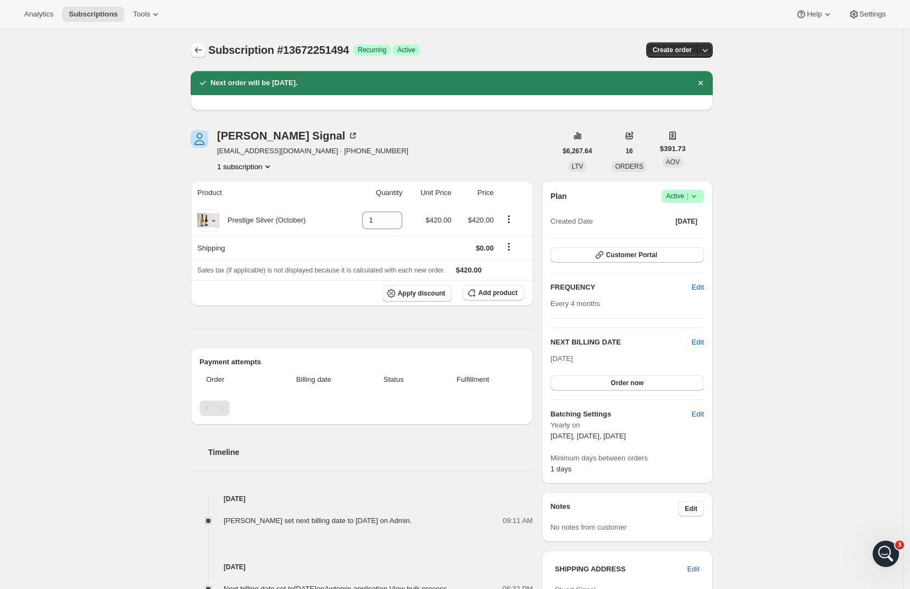
click at [204, 50] on icon "Subscriptions" at bounding box center [198, 49] width 11 height 11
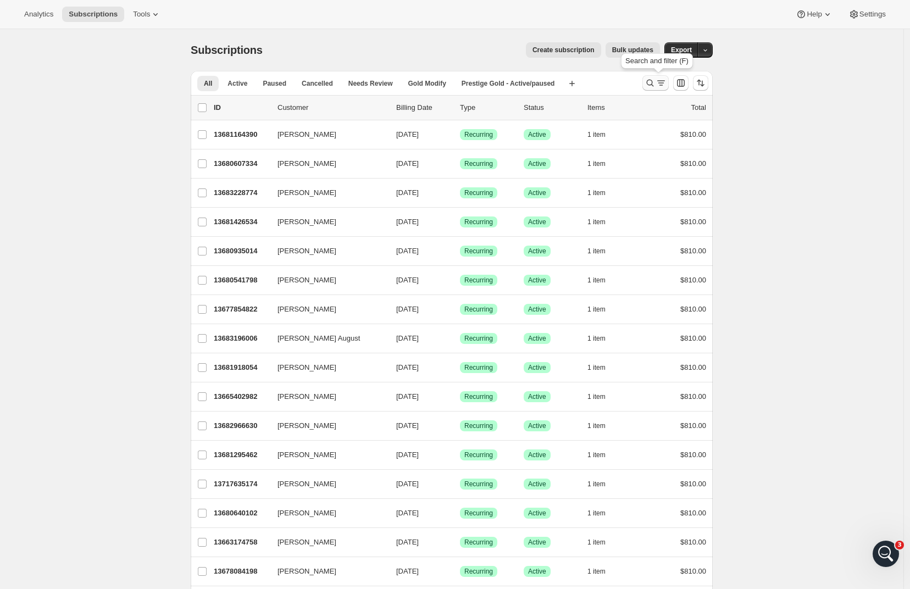
click at [655, 86] on icon "Search and filter results" at bounding box center [649, 82] width 11 height 11
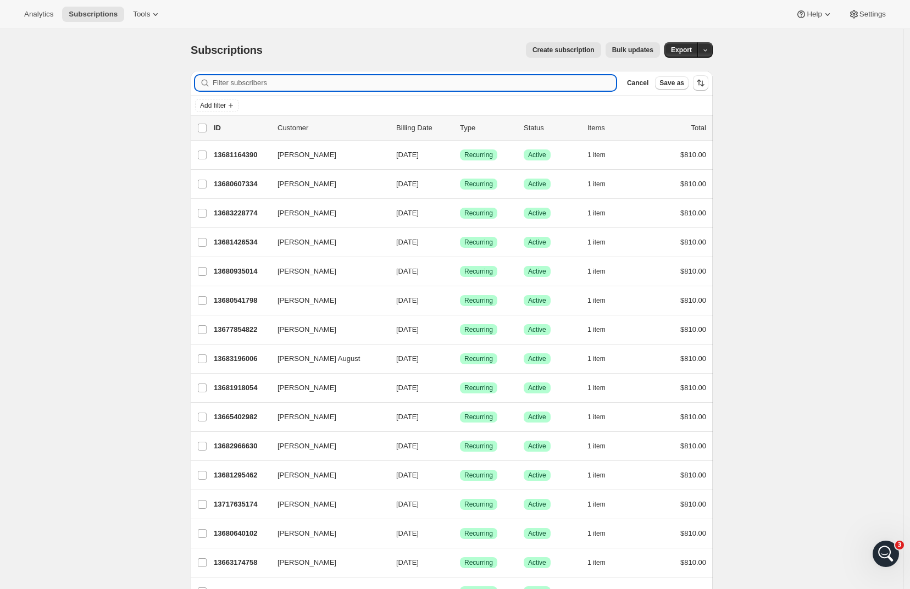
paste input "[PERSON_NAME]"
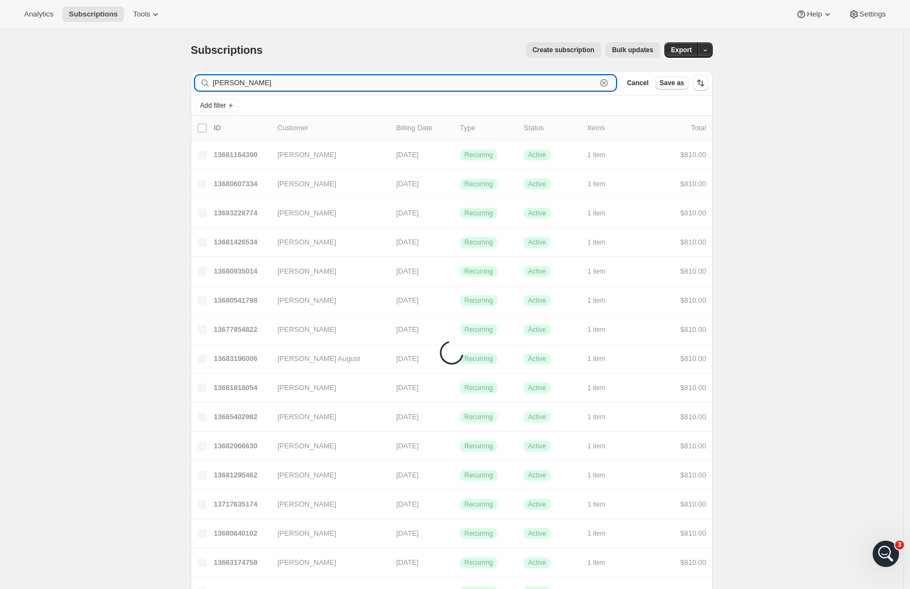
type input "[PERSON_NAME]"
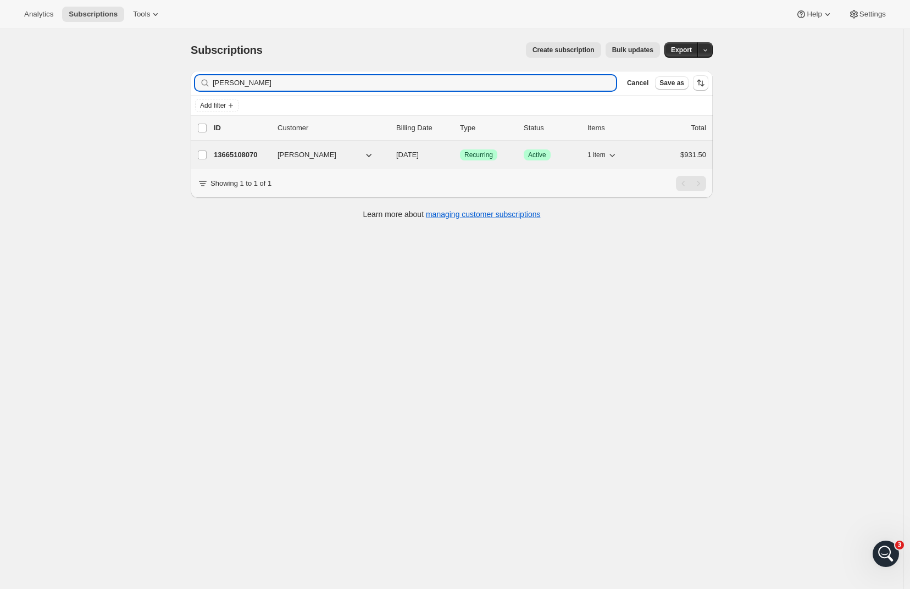
click at [242, 158] on p "13665108070" at bounding box center [241, 154] width 55 height 11
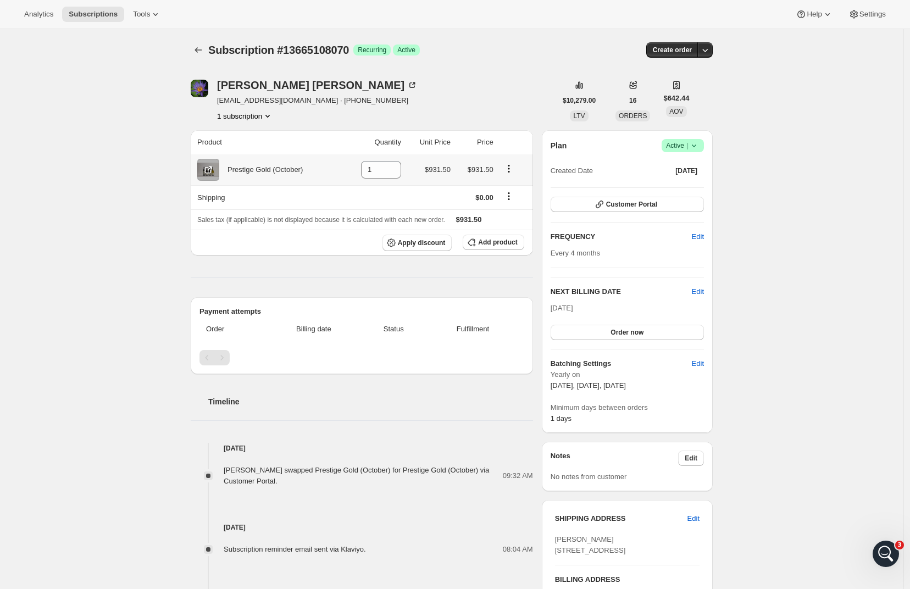
click at [513, 170] on icon "Product actions" at bounding box center [508, 168] width 11 height 11
click at [503, 99] on div "[PERSON_NAME] [PERSON_NAME][EMAIL_ADDRESS][DOMAIN_NAME] · [PHONE_NUMBER] subscr…" at bounding box center [373, 101] width 365 height 42
click at [501, 242] on span "Add product" at bounding box center [497, 242] width 39 height 9
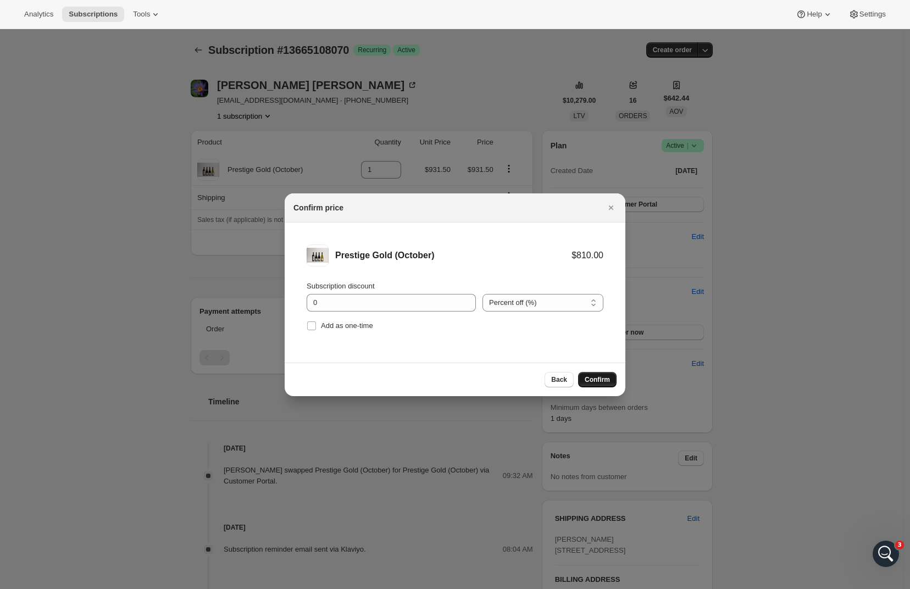
click at [596, 380] on span "Confirm" at bounding box center [596, 379] width 25 height 9
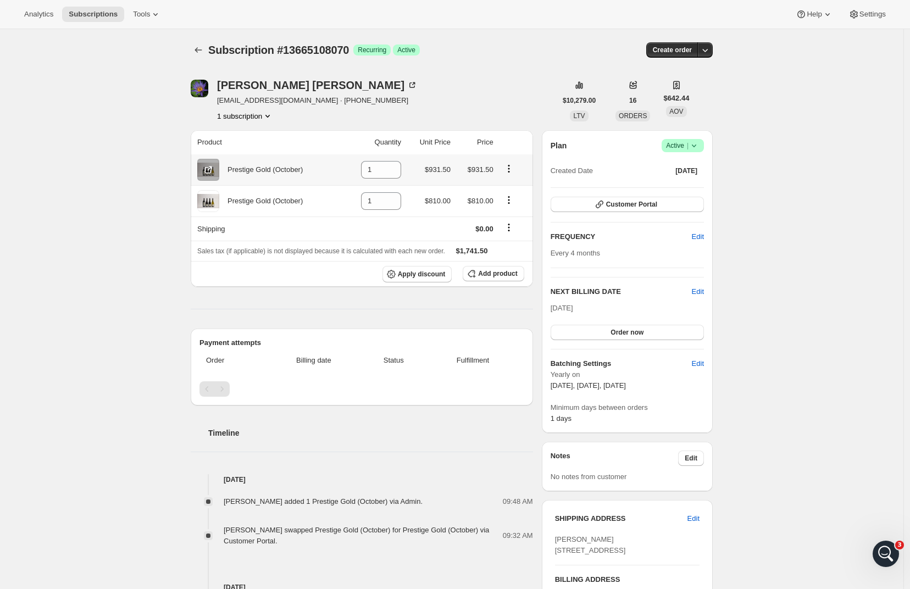
click at [512, 172] on icon "Product actions" at bounding box center [508, 168] width 11 height 11
click at [522, 97] on div "[PERSON_NAME] [PERSON_NAME][EMAIL_ADDRESS][DOMAIN_NAME] · [PHONE_NUMBER] subscr…" at bounding box center [373, 101] width 365 height 42
